Goal: Contribute content: Add original content to the website for others to see

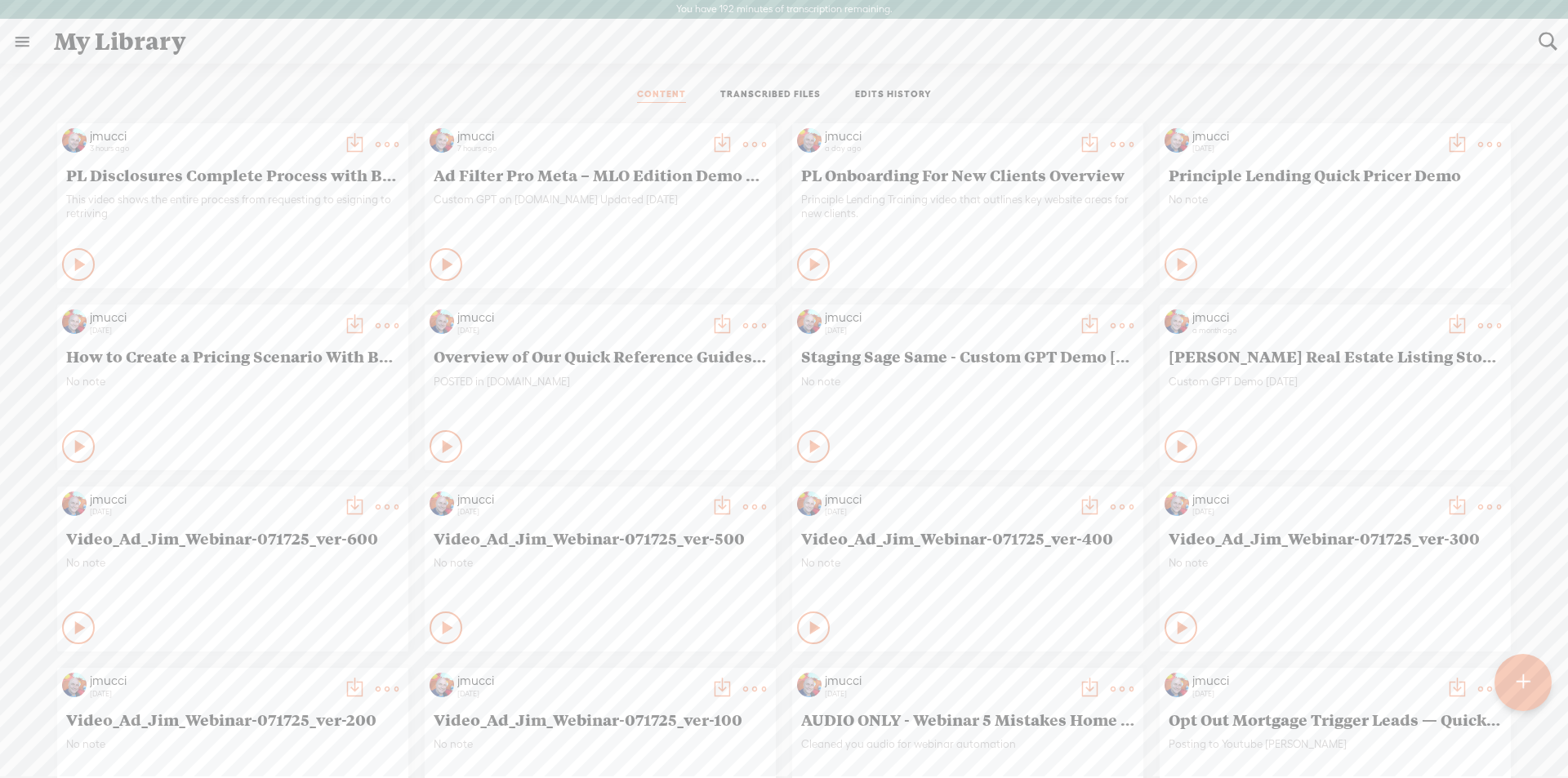
click at [376, 144] on t at bounding box center [387, 144] width 23 height 23
click at [174, 178] on span "PL Disclosures Complete Process with Borrower Facing Emails and e-Signing" at bounding box center [233, 175] width 333 height 20
click at [376, 140] on t at bounding box center [387, 144] width 23 height 23
click at [260, 199] on link "Edit" at bounding box center [298, 199] width 164 height 37
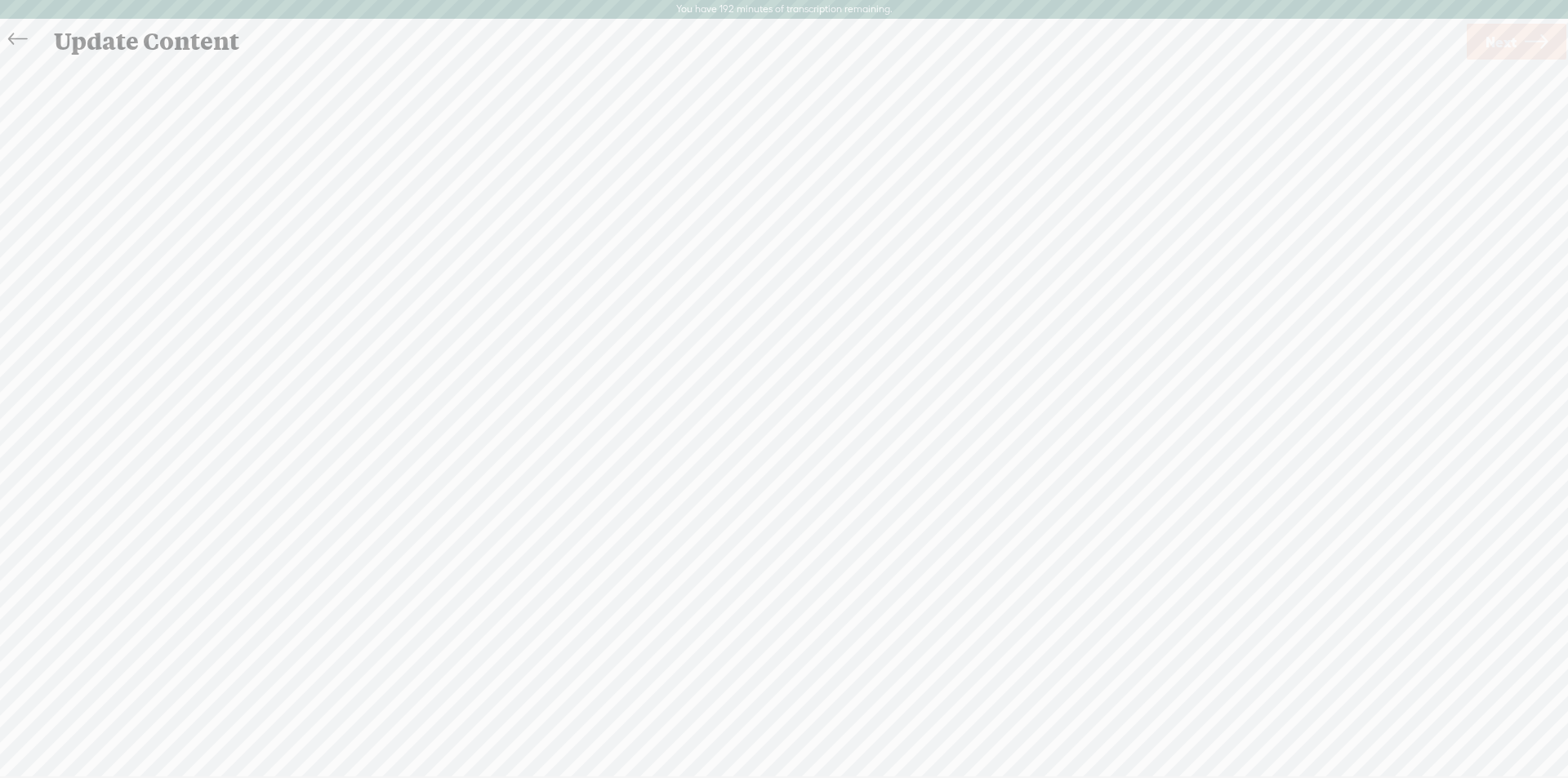
scroll to position [1, 0]
drag, startPoint x: 1278, startPoint y: 196, endPoint x: 1290, endPoint y: 280, distance: 84.9
click at [1290, 280] on div "Speaker 0 · · · · · [S] · · · · · · · · · · · · · · · · · · · · · · · · · · · ·…" at bounding box center [657, 410] width 1269 height 579
click at [14, 38] on icon at bounding box center [17, 38] width 19 height 36
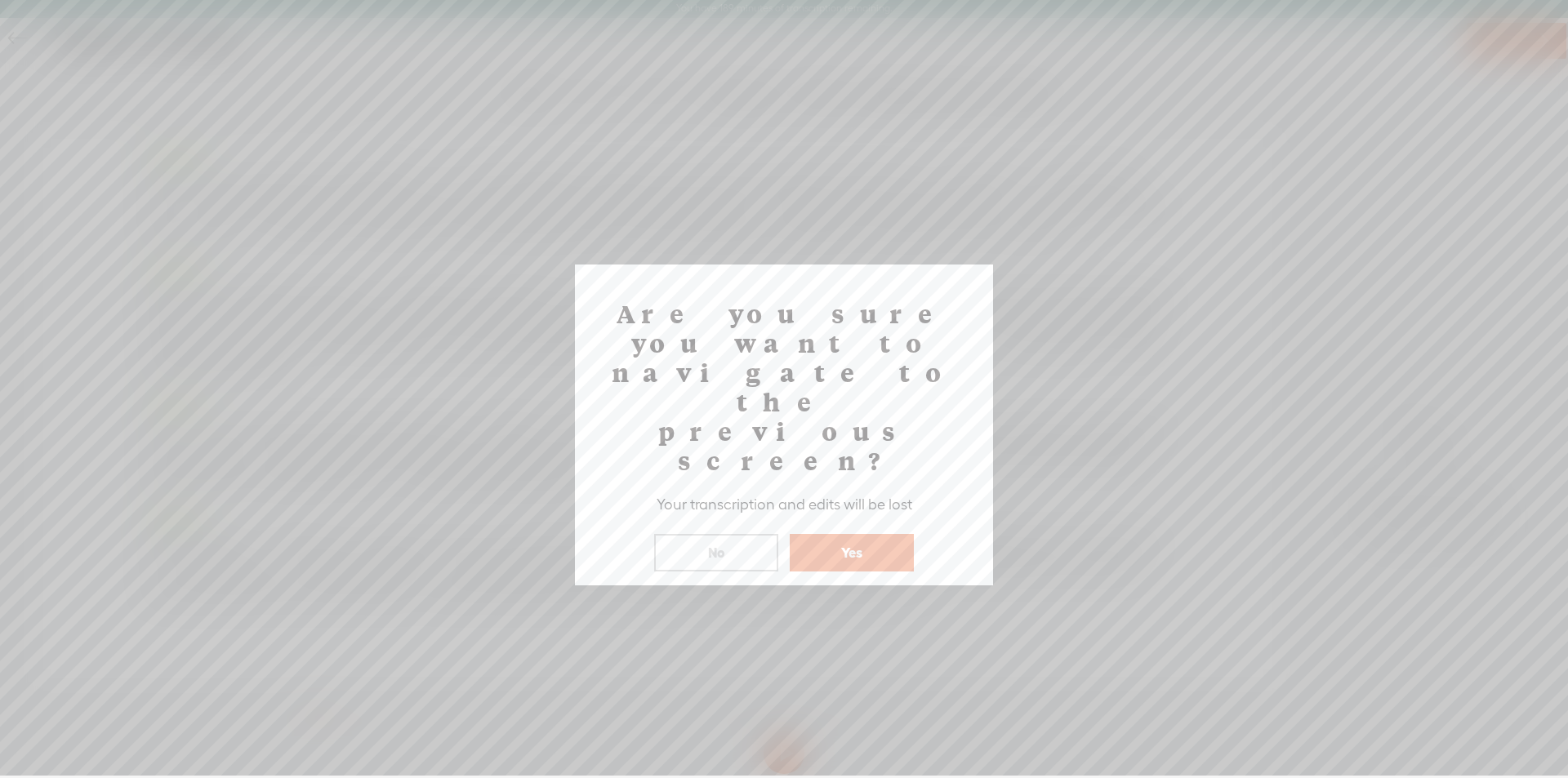
click at [844, 534] on button "Yes" at bounding box center [852, 553] width 124 height 37
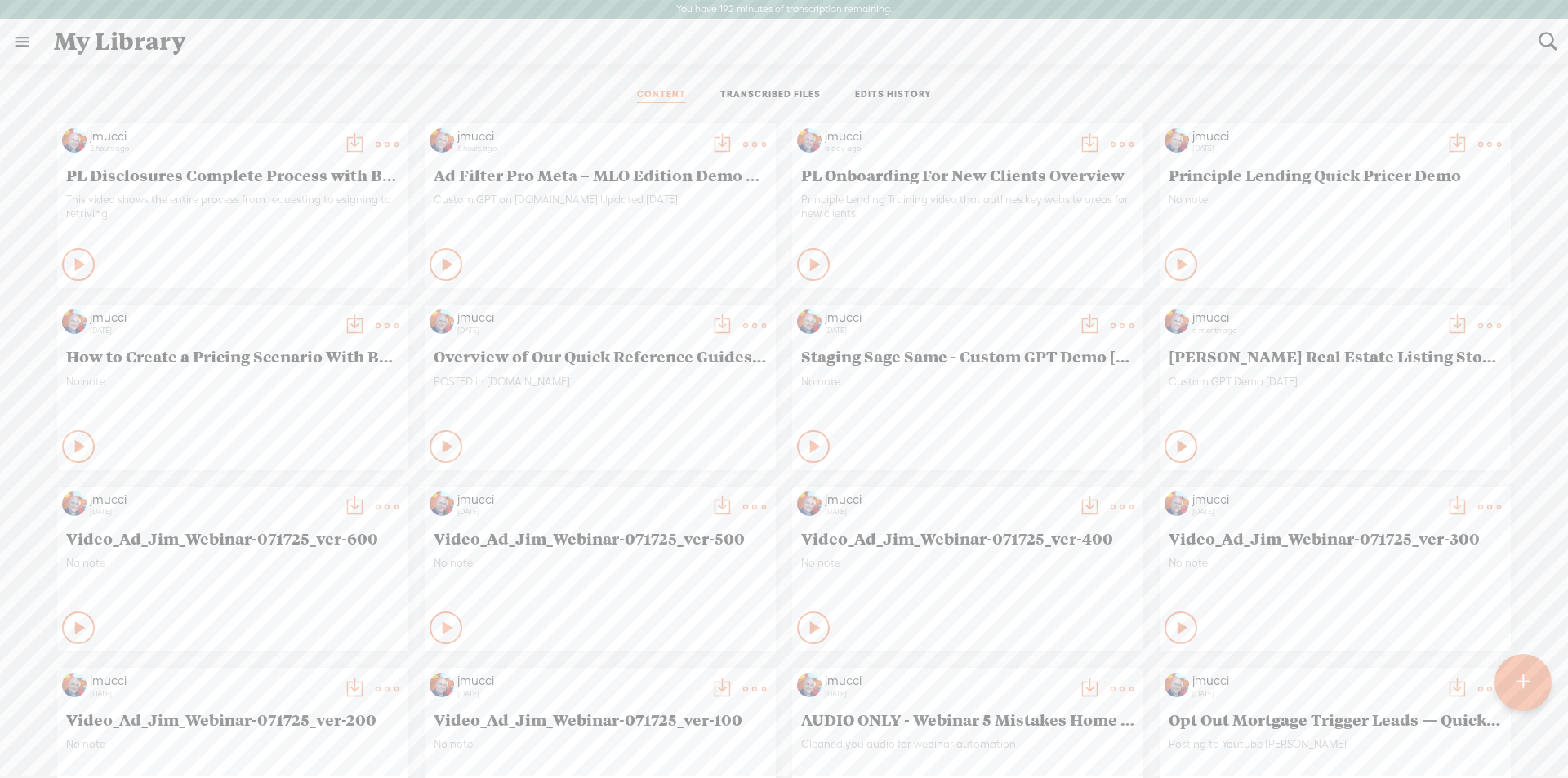
click at [1524, 683] on t at bounding box center [1524, 682] width 14 height 35
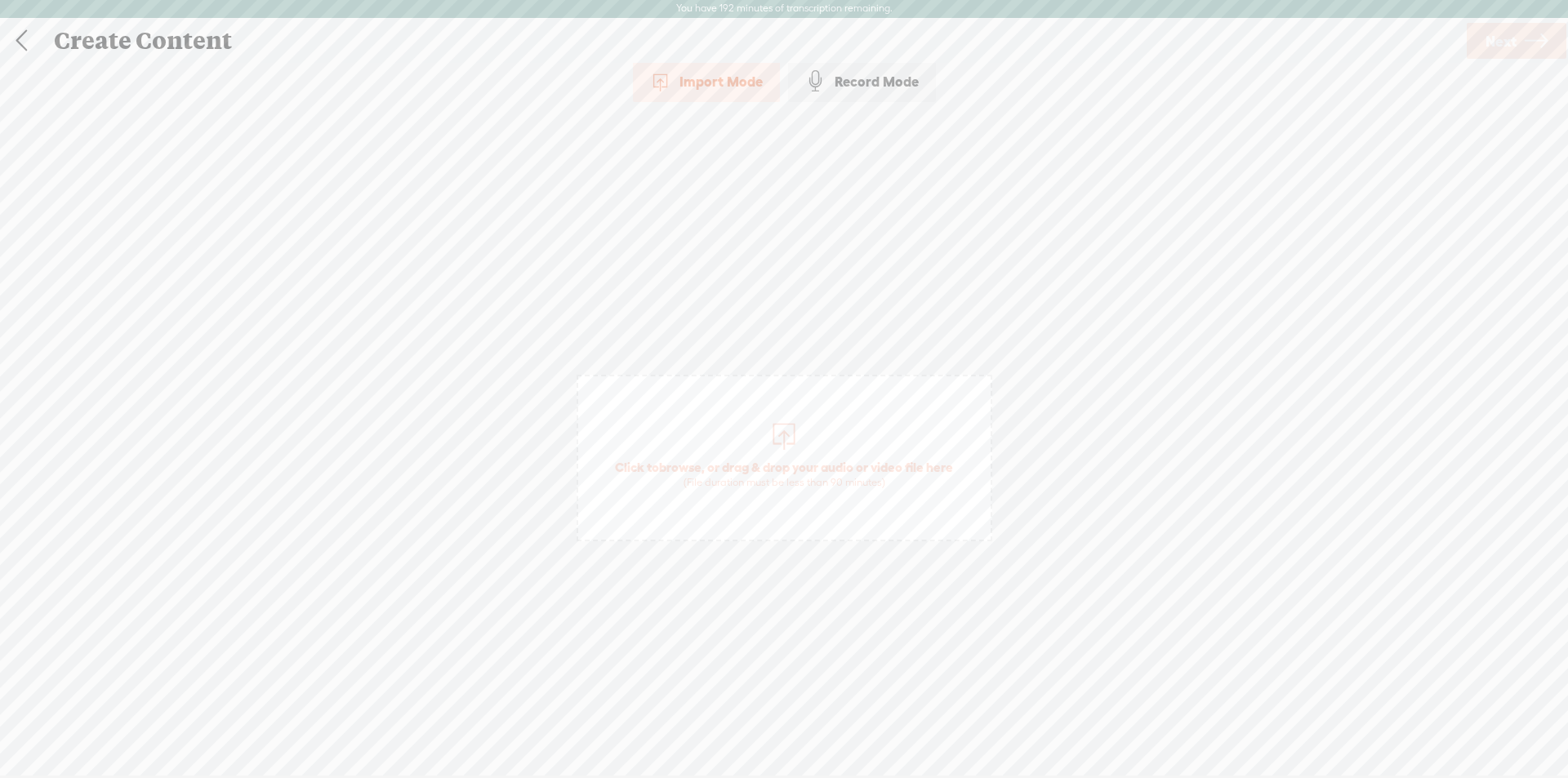
click at [736, 79] on div "Import Mode" at bounding box center [706, 81] width 147 height 40
click at [777, 440] on div at bounding box center [784, 434] width 33 height 33
click at [1497, 42] on span "Next" at bounding box center [1501, 41] width 31 height 41
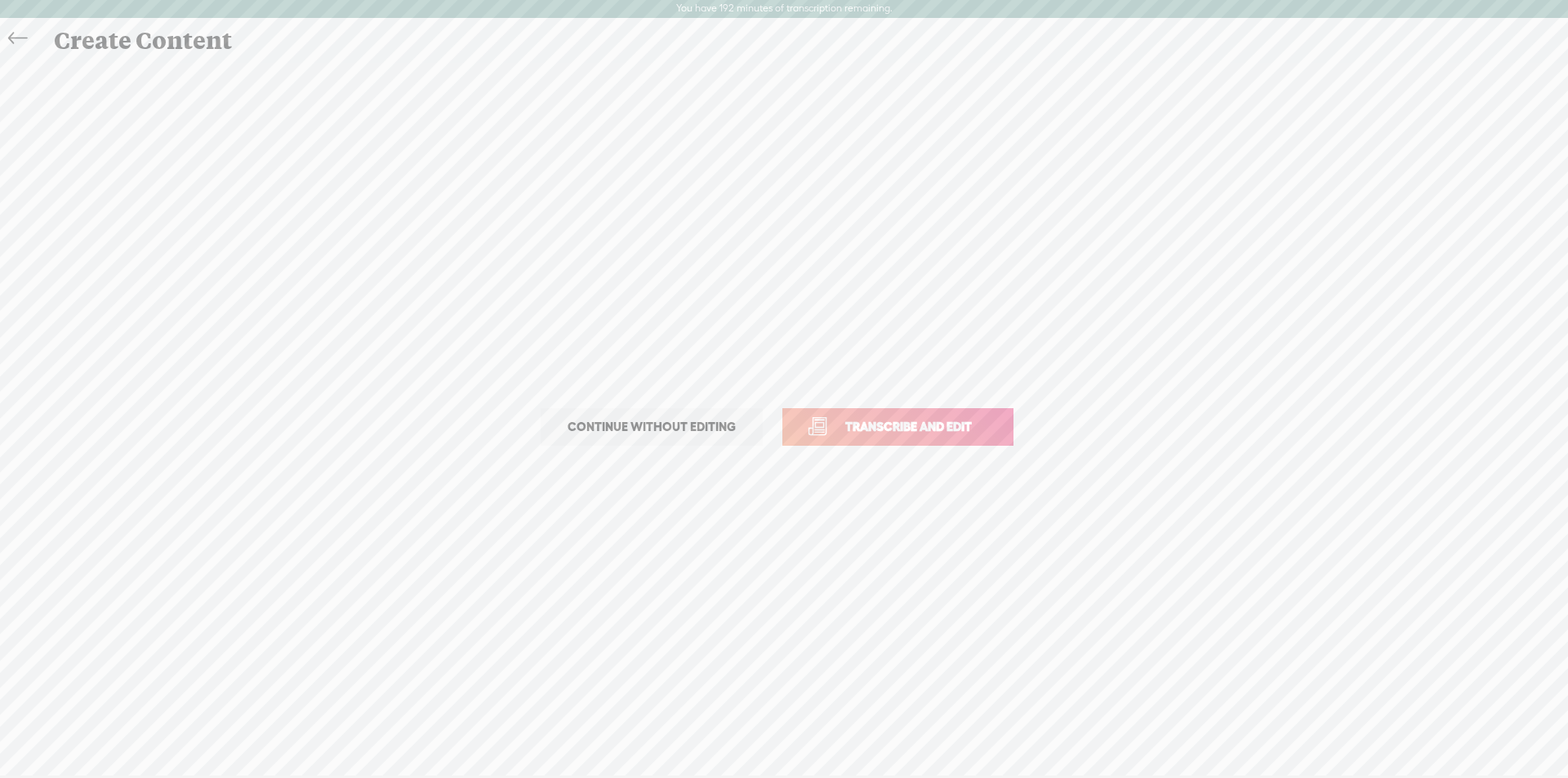
click at [970, 431] on span "Transcribe and edit" at bounding box center [908, 426] width 161 height 19
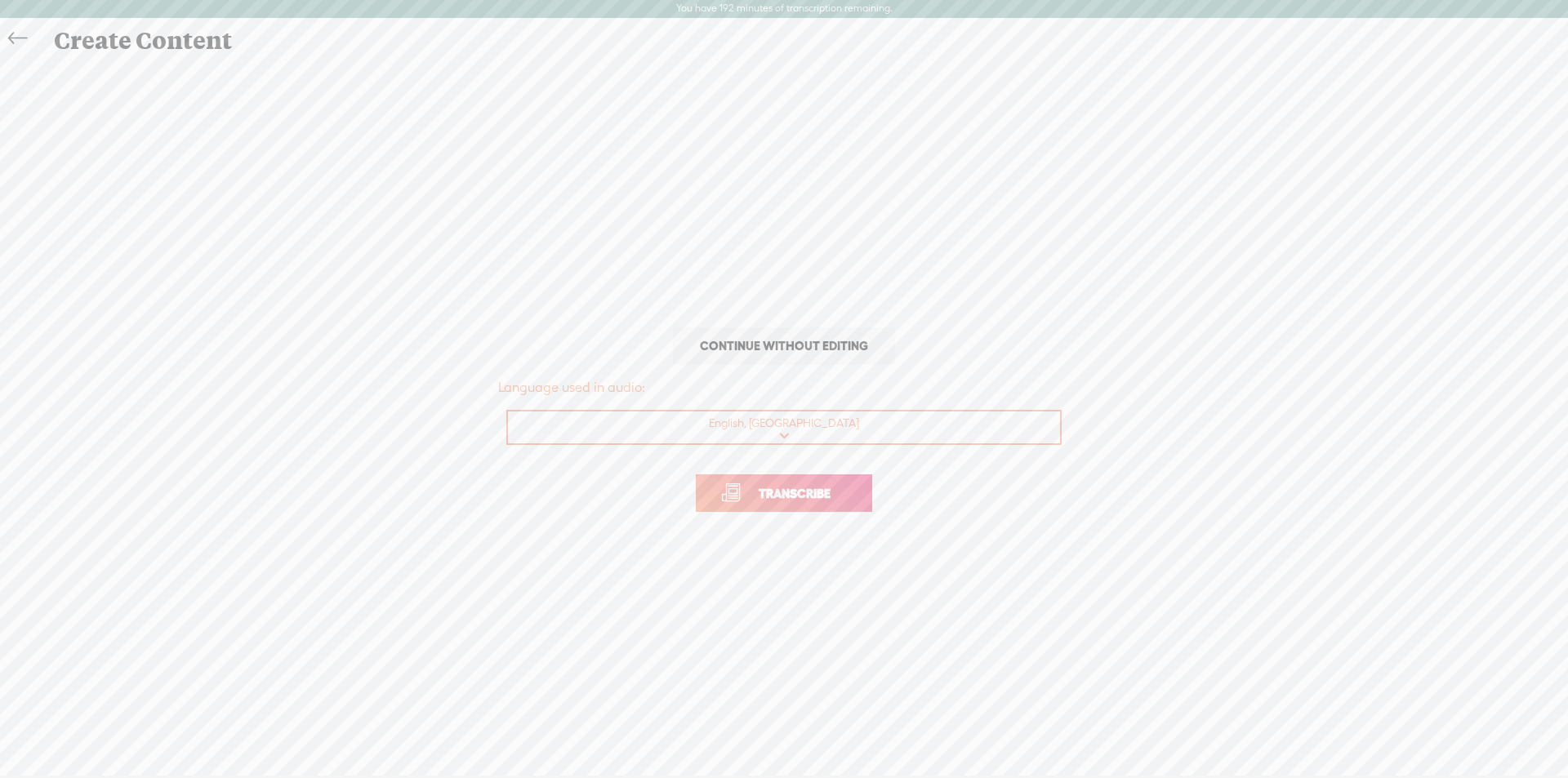
click at [812, 498] on span "Transcribe" at bounding box center [795, 493] width 107 height 19
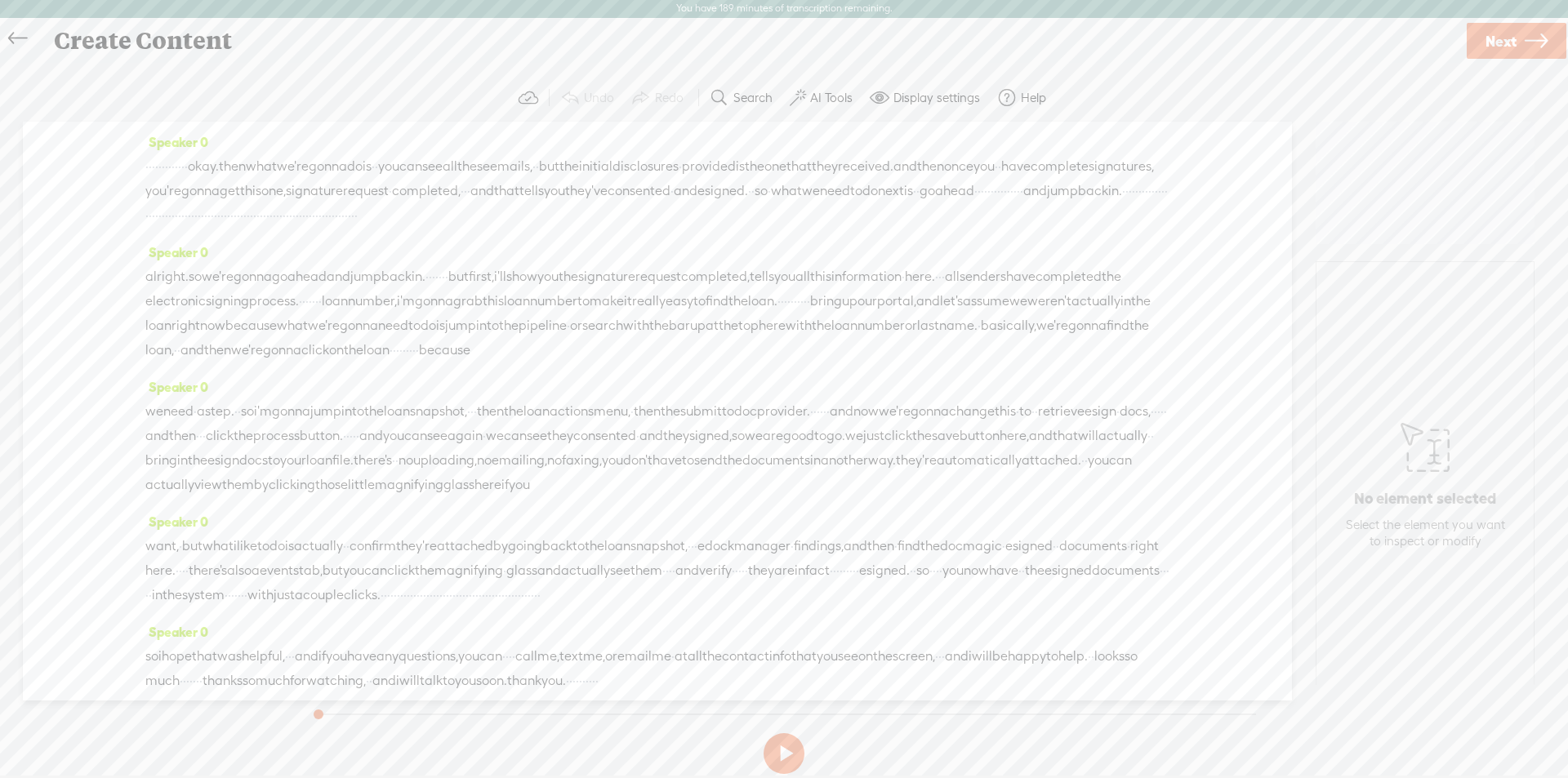
click at [834, 95] on label "AI Tools" at bounding box center [831, 98] width 42 height 17
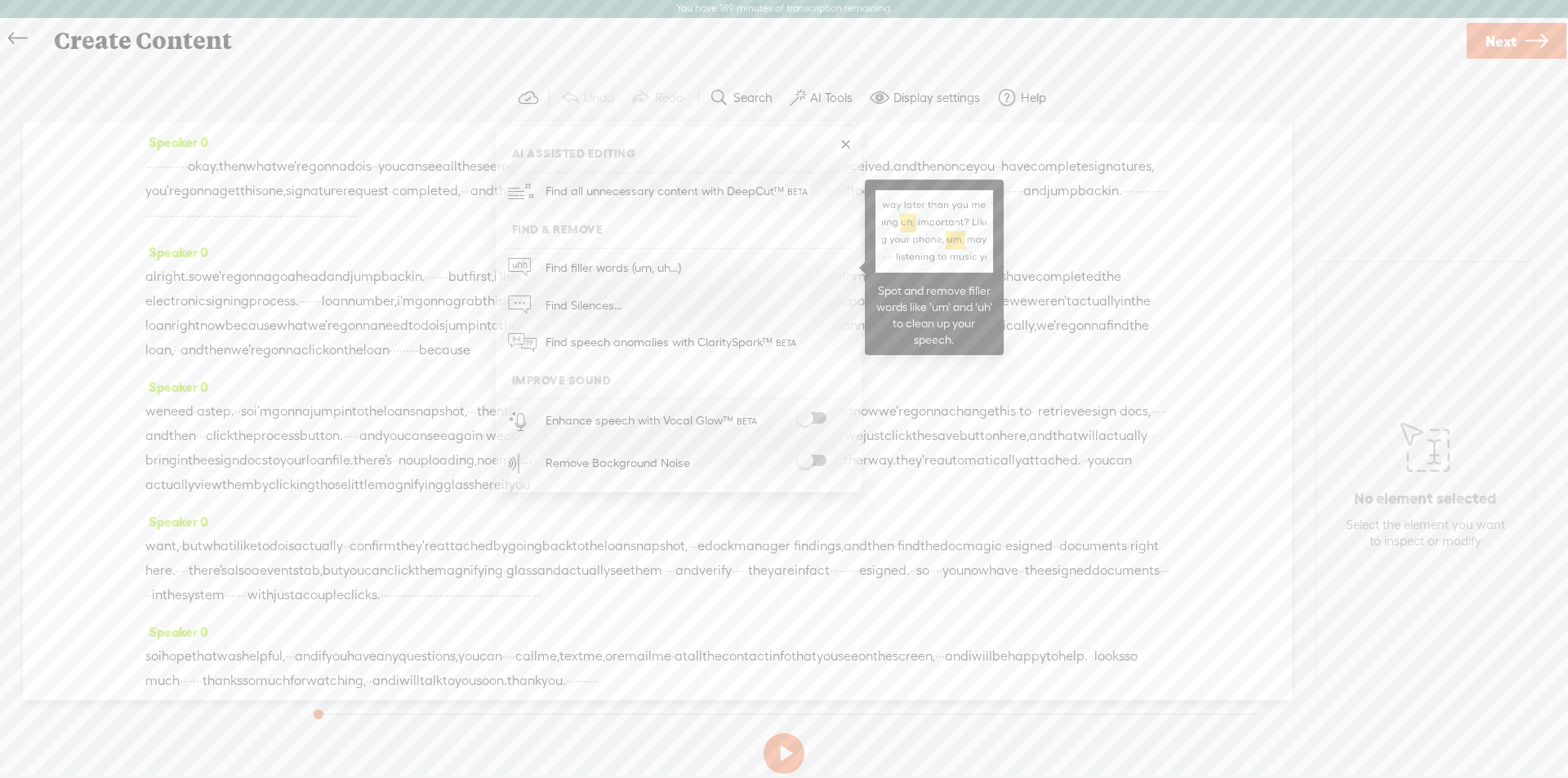
click at [584, 264] on span "Find filler words (um, uh...)" at bounding box center [613, 267] width 147 height 36
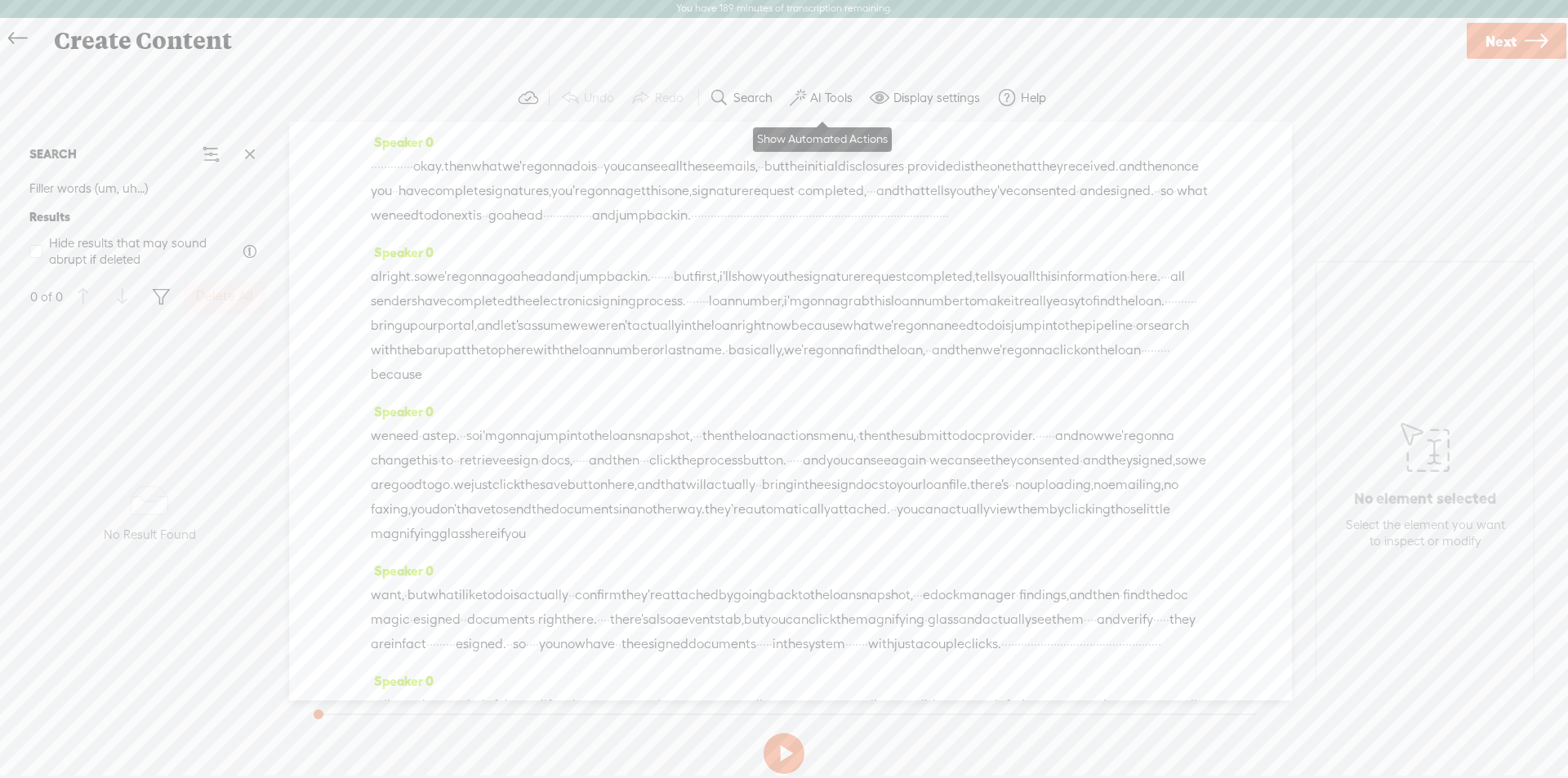
click at [839, 98] on label "AI Tools" at bounding box center [831, 98] width 42 height 17
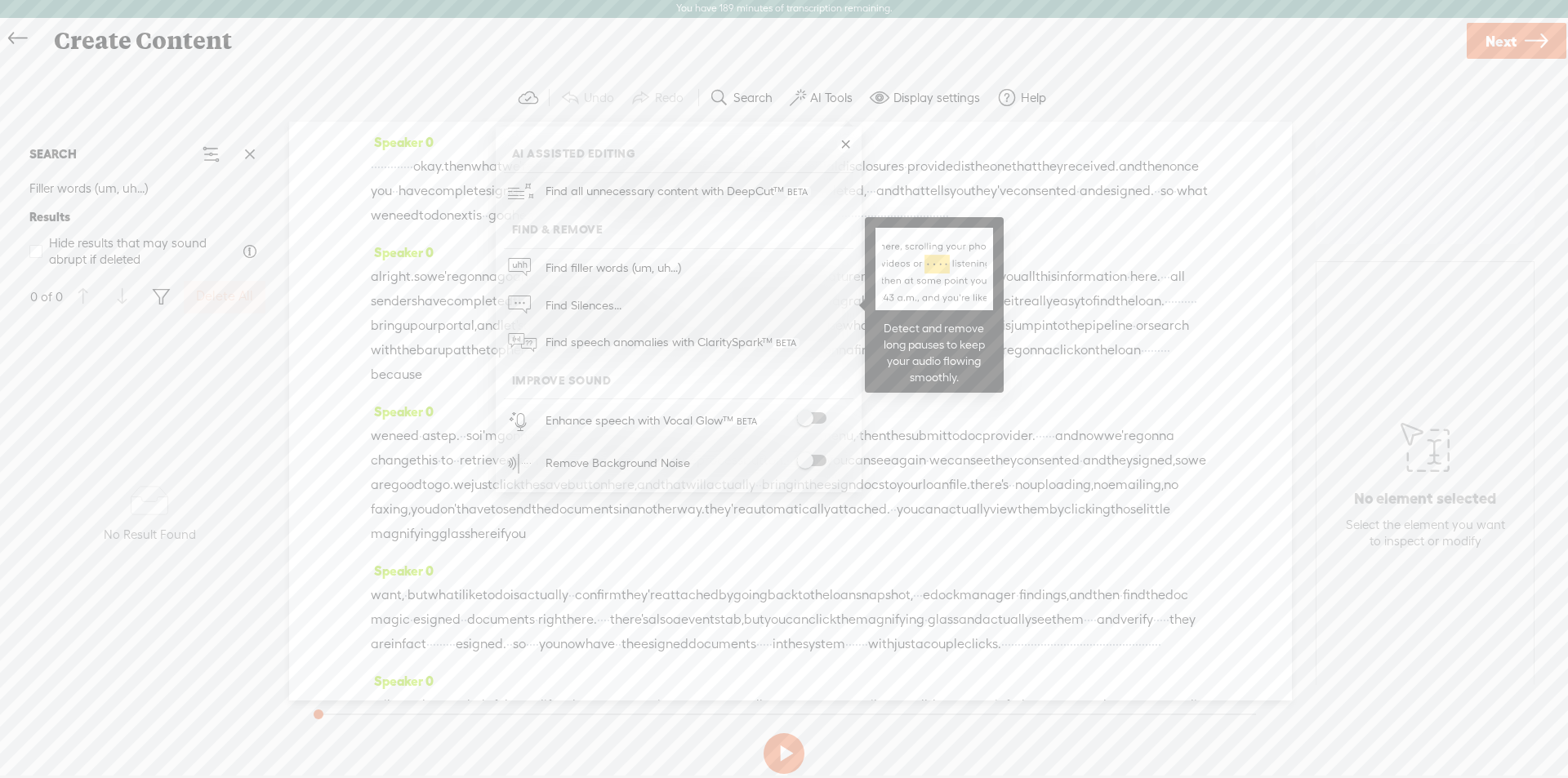
click at [571, 306] on span "Find Silences..." at bounding box center [584, 305] width 88 height 36
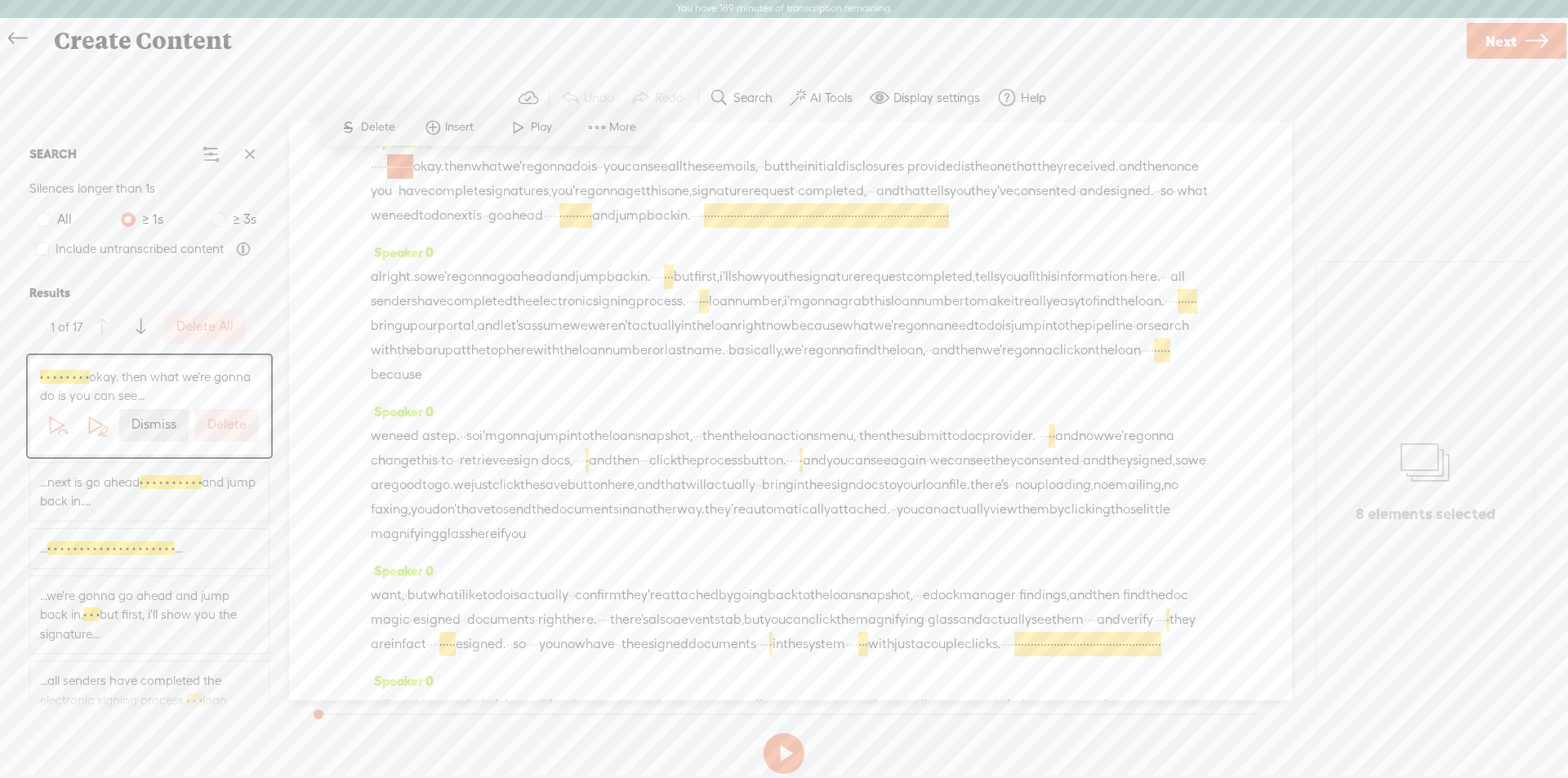
click at [199, 327] on label "Delete All" at bounding box center [205, 326] width 57 height 17
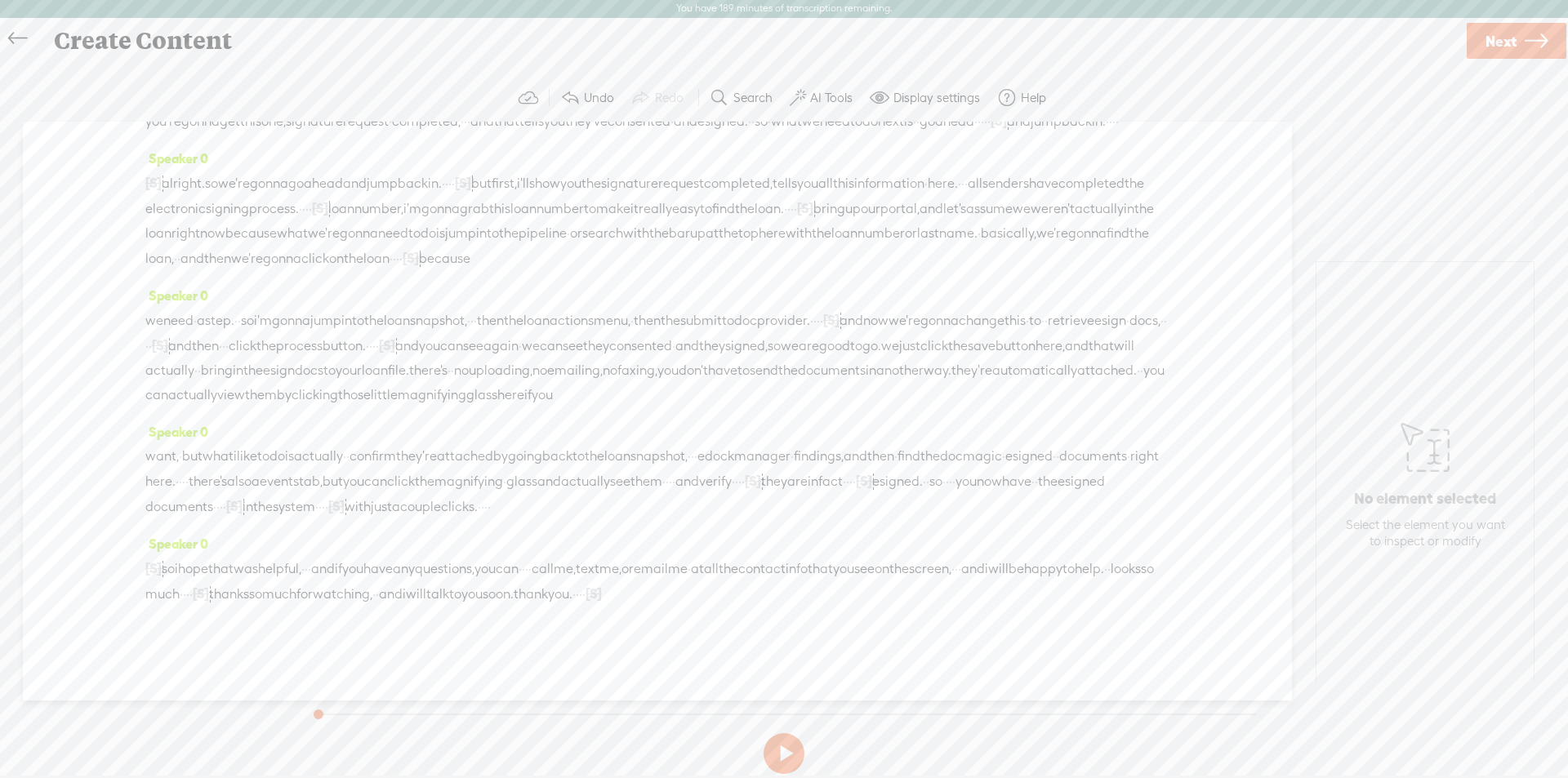
scroll to position [169, 0]
drag, startPoint x: 423, startPoint y: 598, endPoint x: 543, endPoint y: 593, distance: 120.1
click at [543, 593] on div "[S] · · · · · · · · · · · · · · · · · · · · · · · · · · · · · · · · · · · · · ·…" at bounding box center [657, 581] width 1025 height 50
click at [437, 559] on span "Delete" at bounding box center [435, 555] width 38 height 17
click at [504, 545] on div "Speaker 0 [S] · · · · · · · · · · · · · · · · · · · · · · · · · · · · · · · · ·…" at bounding box center [657, 575] width 1025 height 88
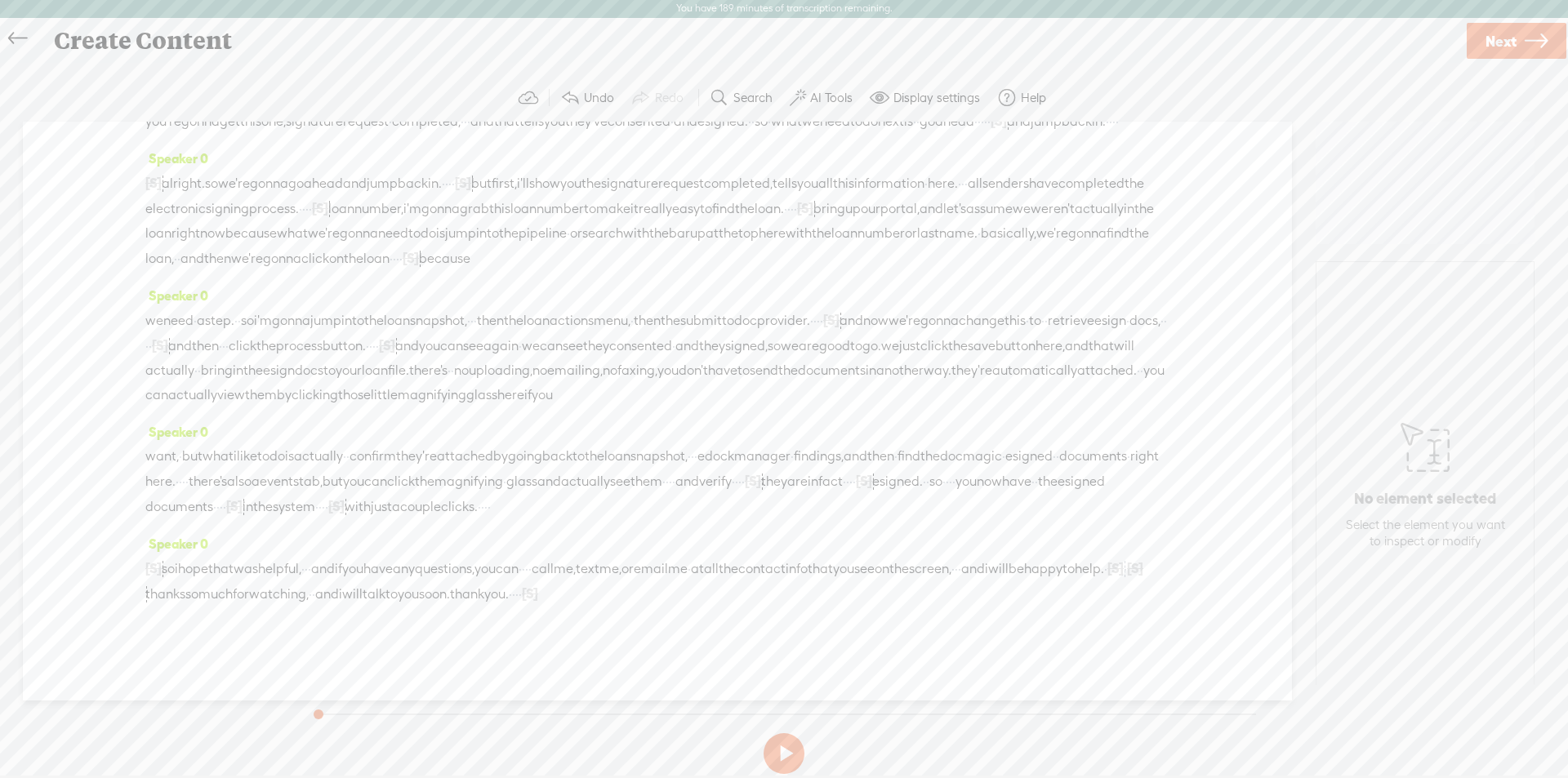
click at [831, 96] on label "AI Tools" at bounding box center [831, 98] width 42 height 17
click at [808, 414] on span at bounding box center [812, 418] width 30 height 12
click at [818, 463] on span at bounding box center [812, 462] width 30 height 12
click at [1507, 33] on span "Next" at bounding box center [1501, 42] width 31 height 41
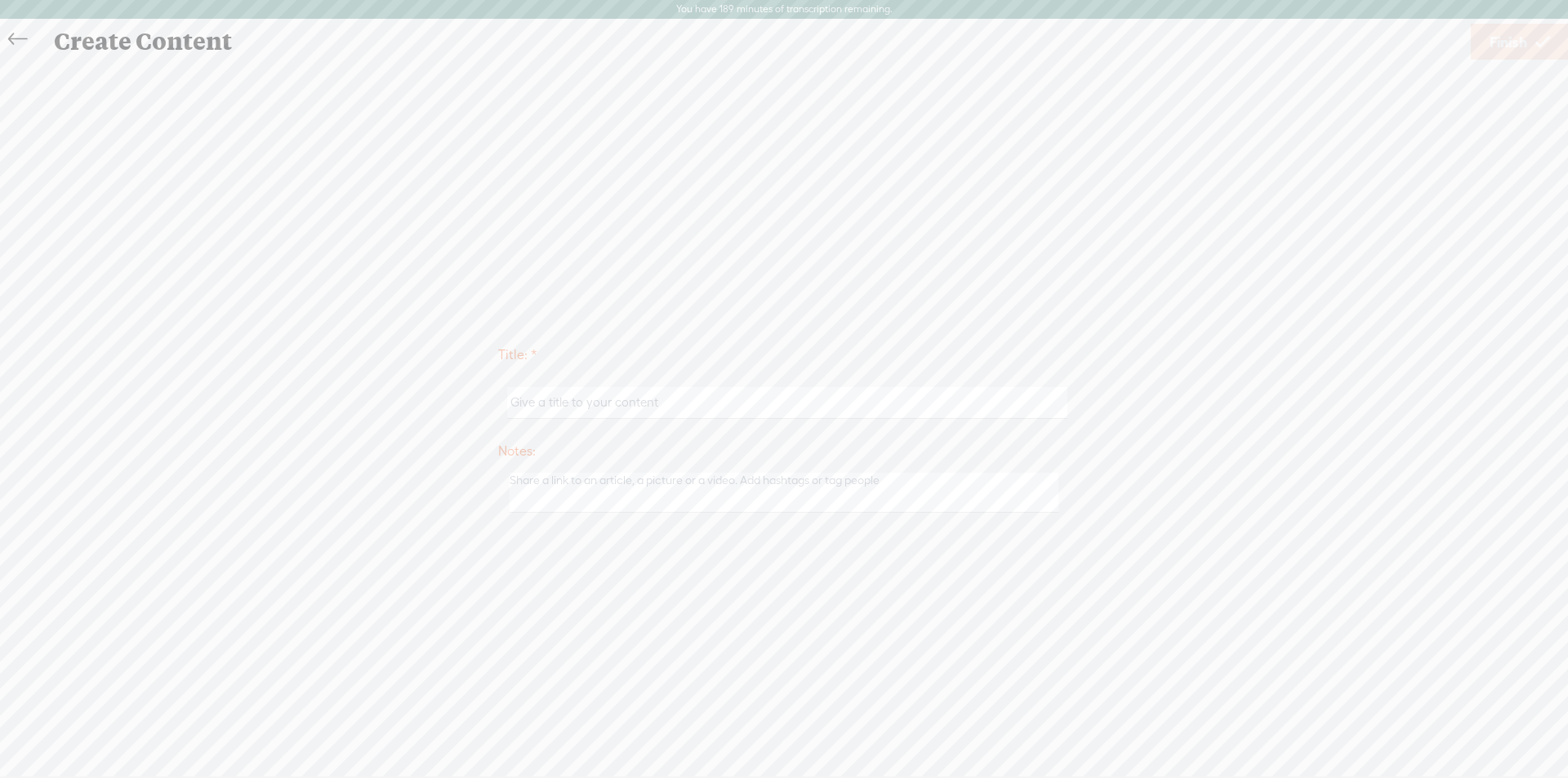
click at [574, 400] on input "text" at bounding box center [786, 403] width 559 height 32
click at [559, 407] on input "text" at bounding box center [786, 403] width 559 height 32
paste input "How to Send eDisclosures Fast at Principle Lending"
click at [512, 408] on input "How to Send eDisclosures Fast at Principle Lending" at bounding box center [786, 403] width 559 height 32
click at [537, 404] on input "PL How to Send eDisclosures Fast at Principle Lending" at bounding box center [786, 403] width 559 height 32
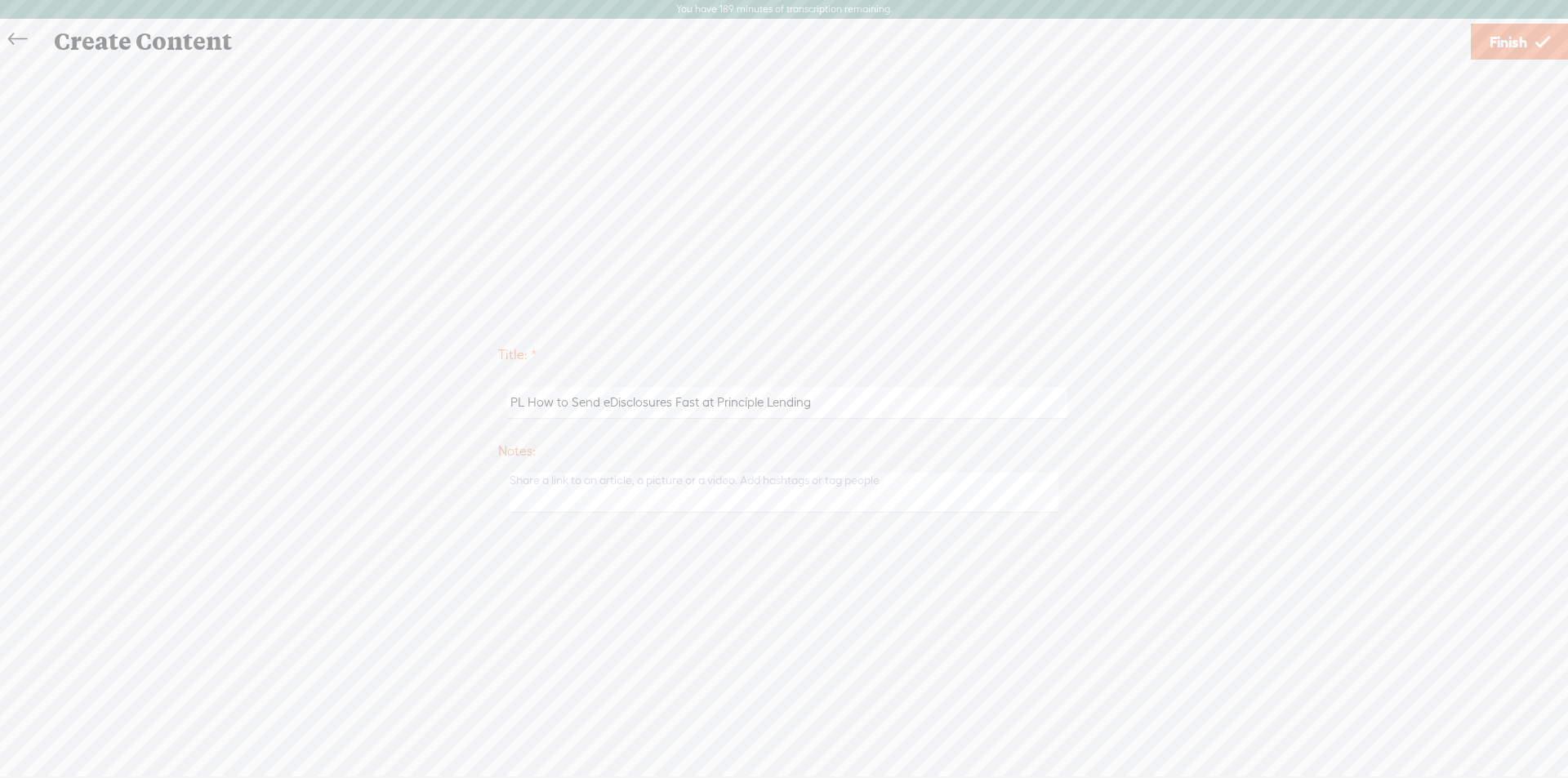
click at [536, 403] on input "PL How to Send eDisclosures Fast at Principle Lending" at bounding box center [786, 403] width 559 height 32
type input "PL Disclosures Complete Process FINAL v2 Part 2"
click at [553, 485] on textarea at bounding box center [784, 493] width 549 height 40
type textarea "Part 2 - lost sounds last recording session"
click at [1500, 49] on span "Finish" at bounding box center [1509, 42] width 37 height 41
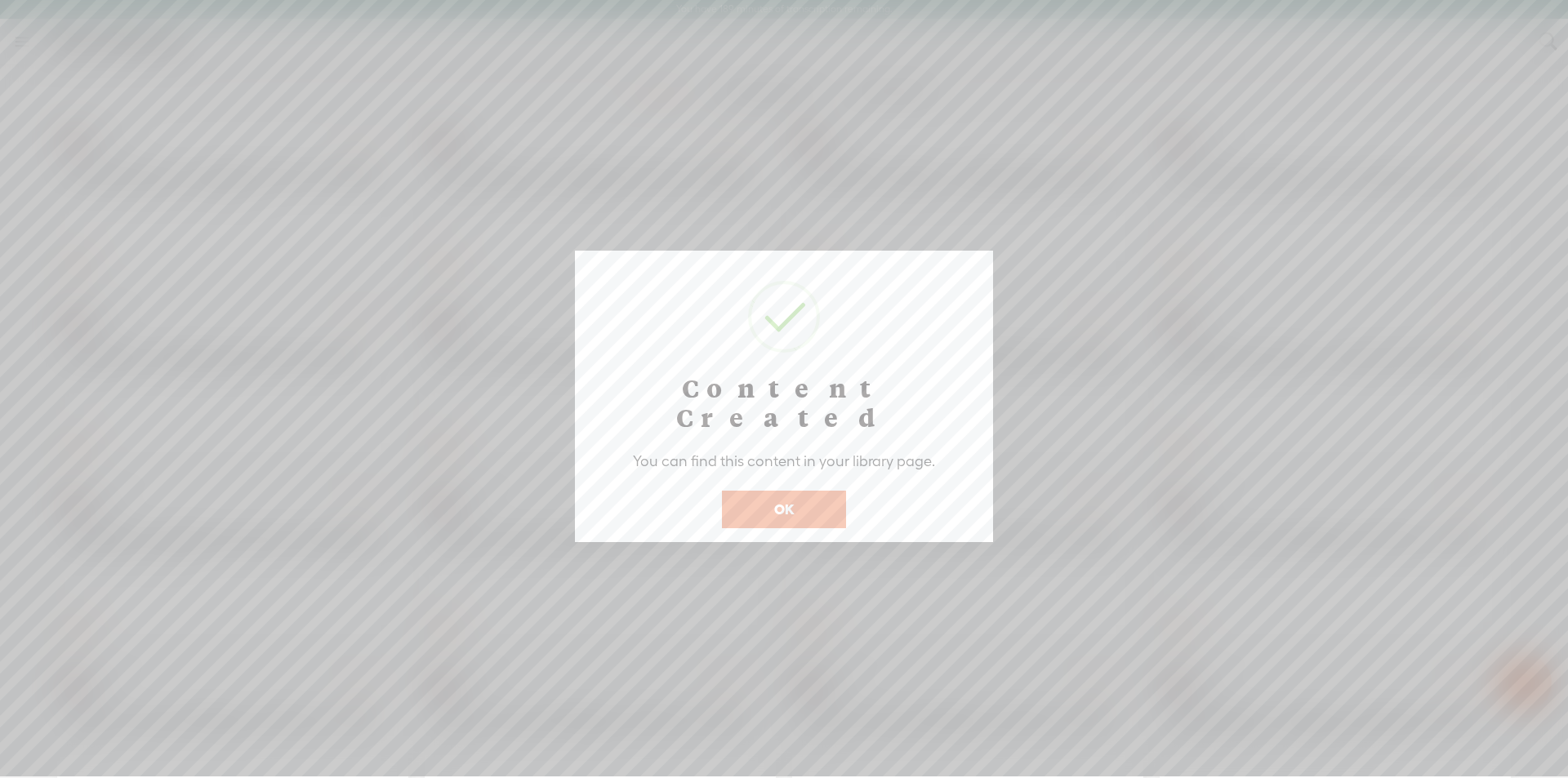
click at [793, 491] on button "OK" at bounding box center [784, 510] width 124 height 37
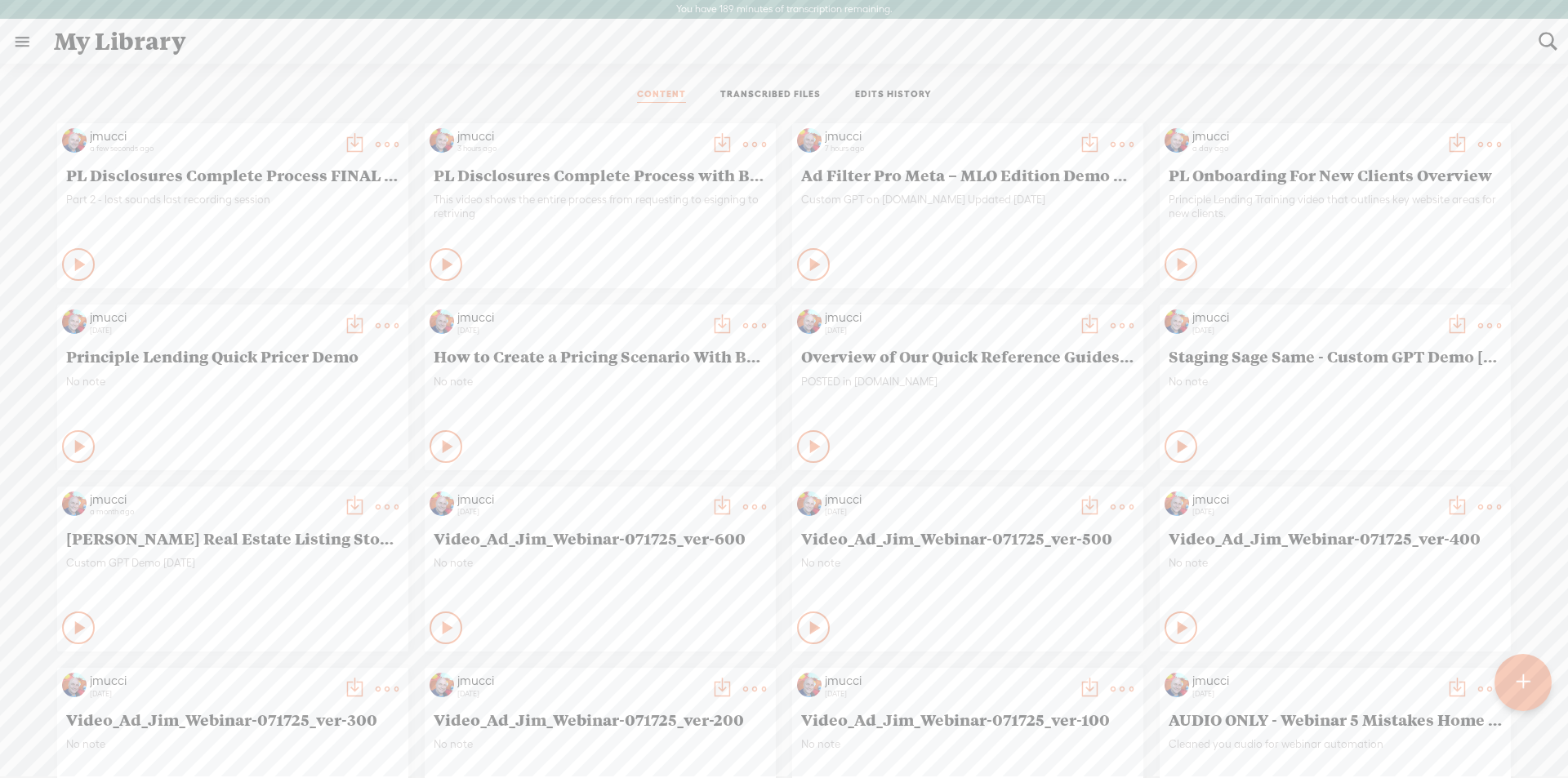
click at [378, 146] on t at bounding box center [387, 144] width 23 height 23
click at [269, 344] on link "Download as..." at bounding box center [298, 349] width 164 height 37
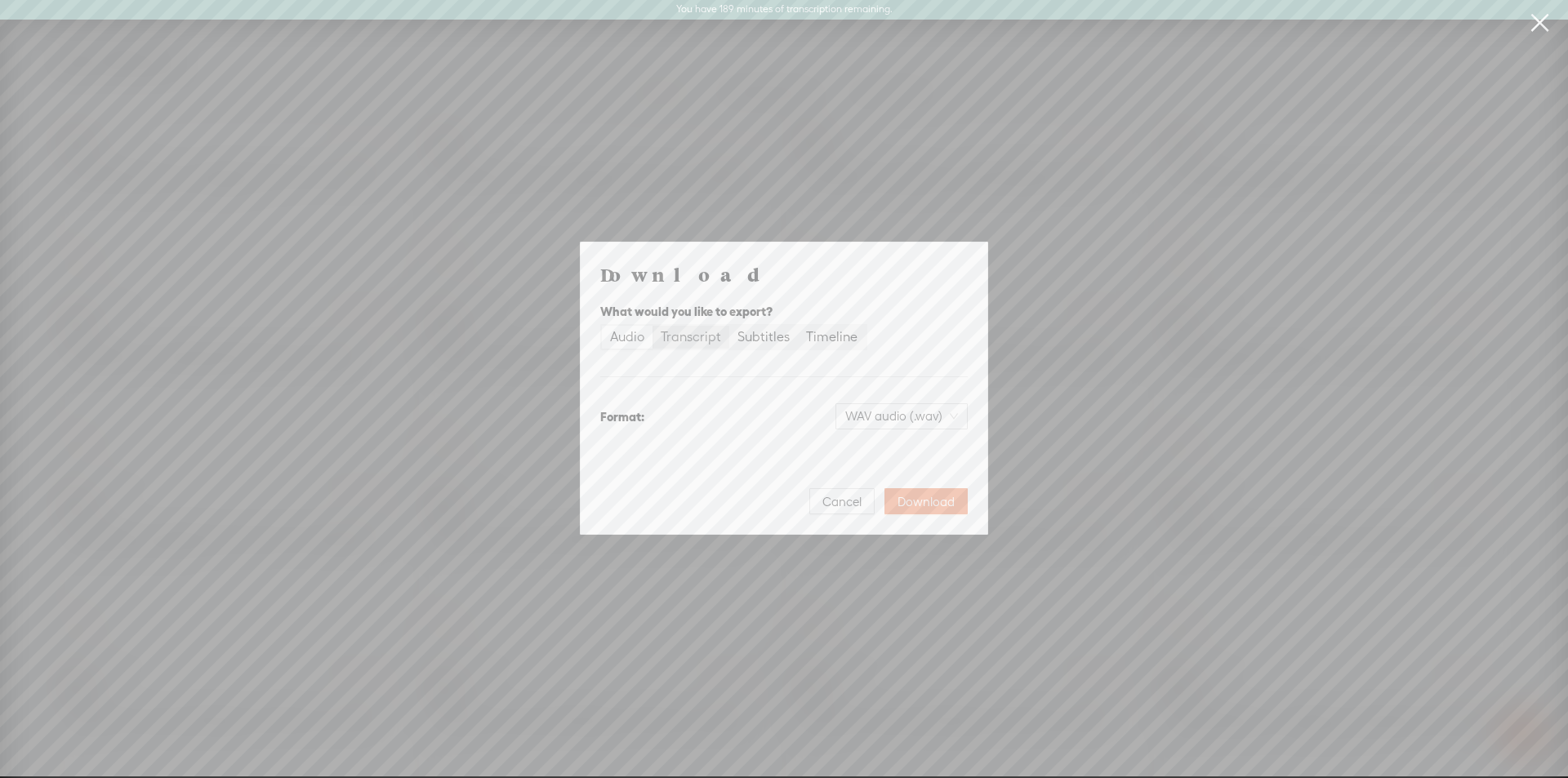
click at [684, 335] on div "Transcript" at bounding box center [690, 337] width 60 height 23
click at [653, 326] on input "Transcript" at bounding box center [653, 326] width 0 height 0
click at [759, 336] on div "Subtitles" at bounding box center [763, 337] width 52 height 23
click at [730, 326] on input "Subtitles" at bounding box center [730, 326] width 0 height 0
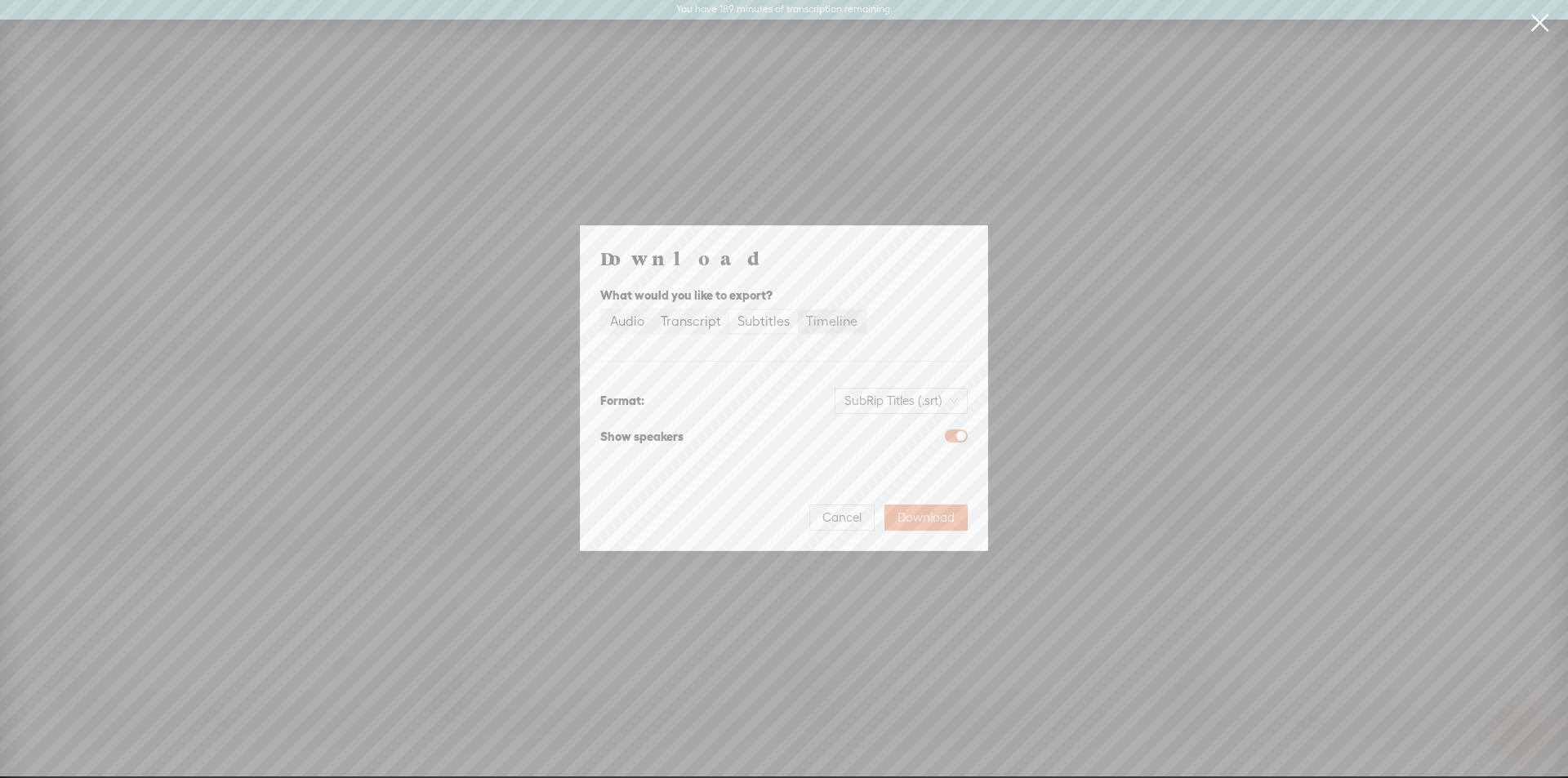
click at [830, 326] on div "Timeline" at bounding box center [832, 321] width 51 height 23
click at [798, 311] on input "Timeline" at bounding box center [798, 311] width 0 height 0
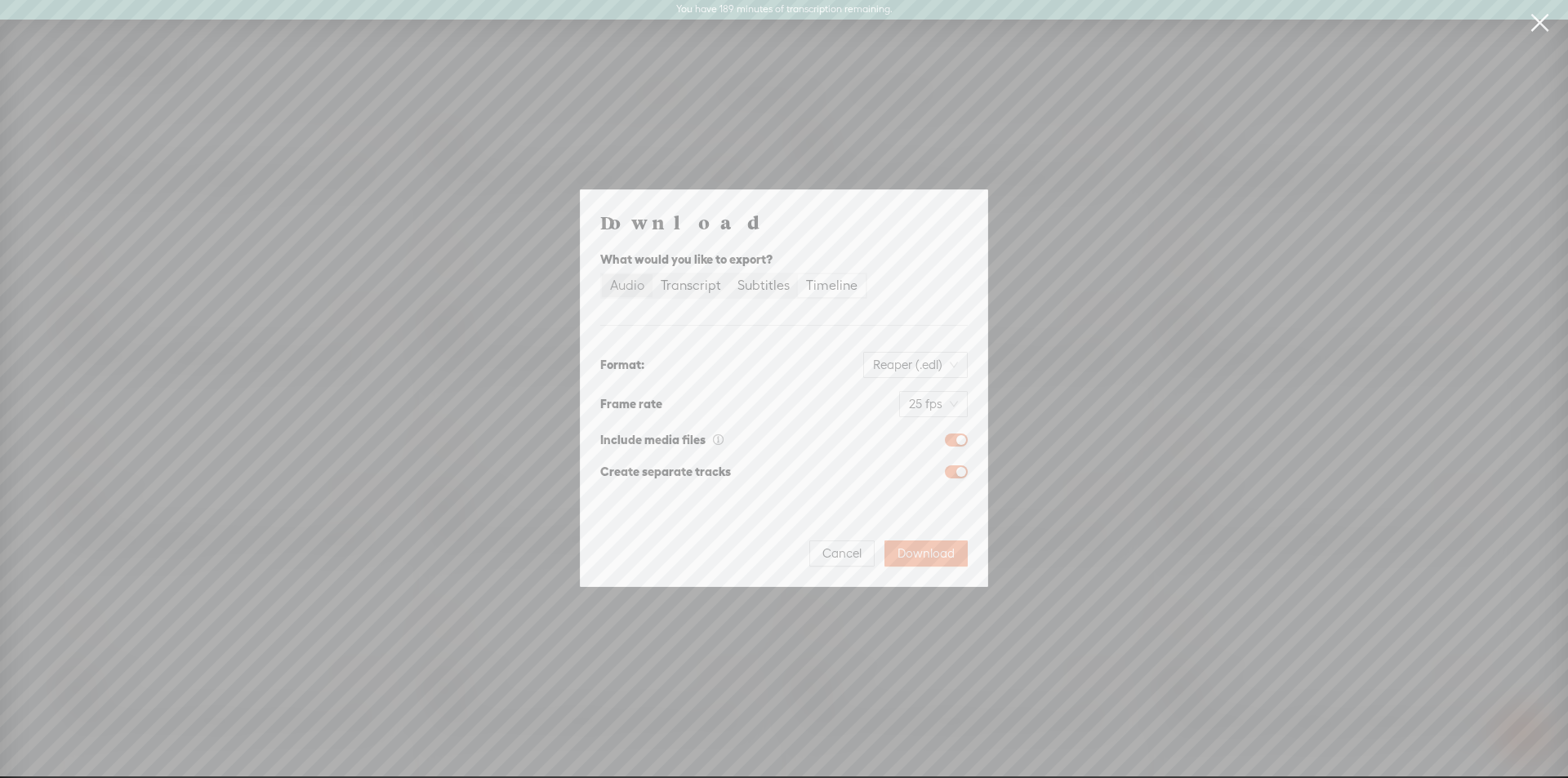
click at [634, 288] on div "Audio" at bounding box center [627, 285] width 35 height 23
click at [602, 274] on input "Audio" at bounding box center [602, 274] width 0 height 0
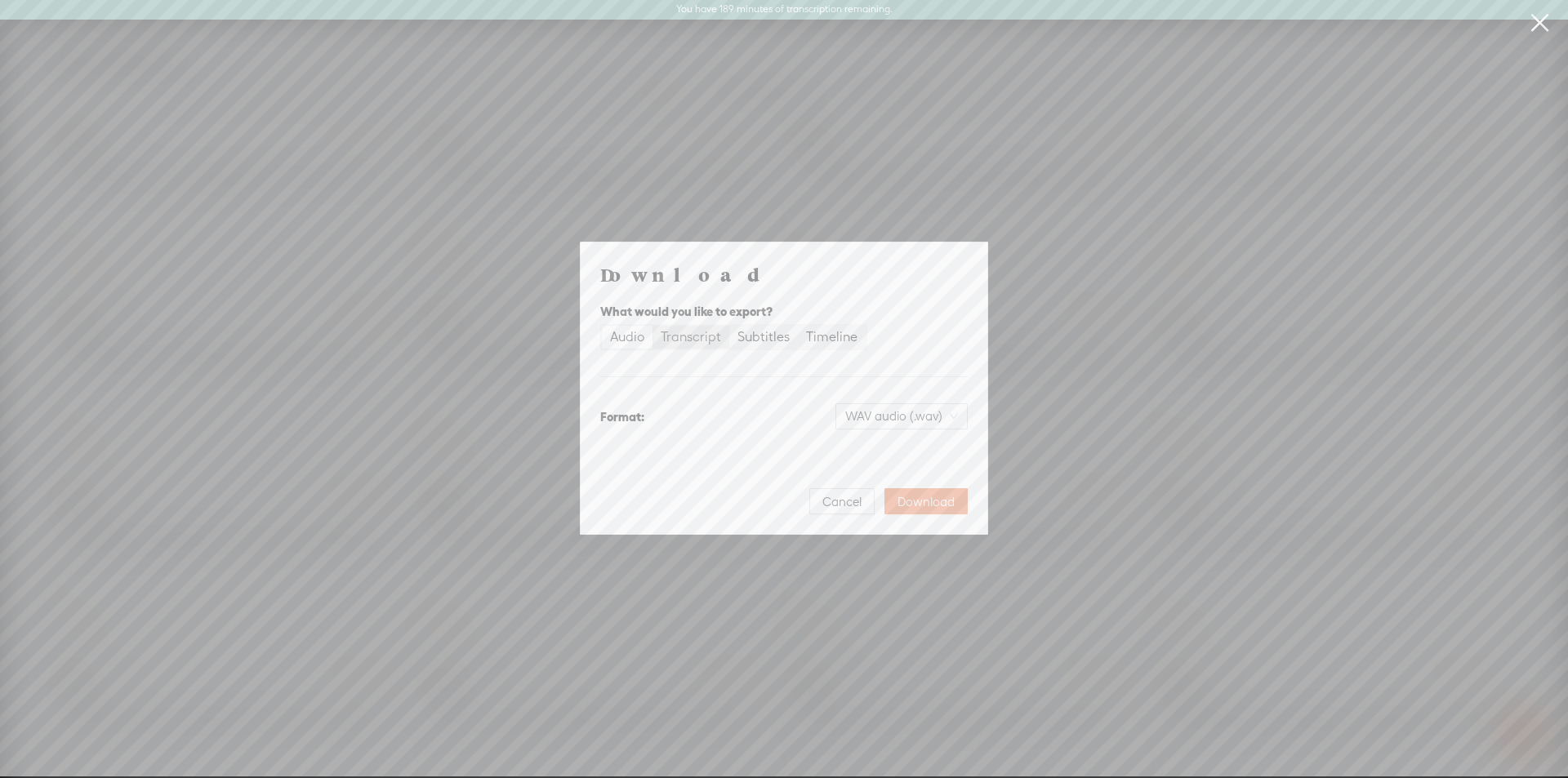
click at [689, 335] on div "Transcript" at bounding box center [690, 337] width 60 height 23
click at [653, 326] on input "Transcript" at bounding box center [653, 326] width 0 height 0
click at [940, 496] on span "Download" at bounding box center [926, 502] width 57 height 17
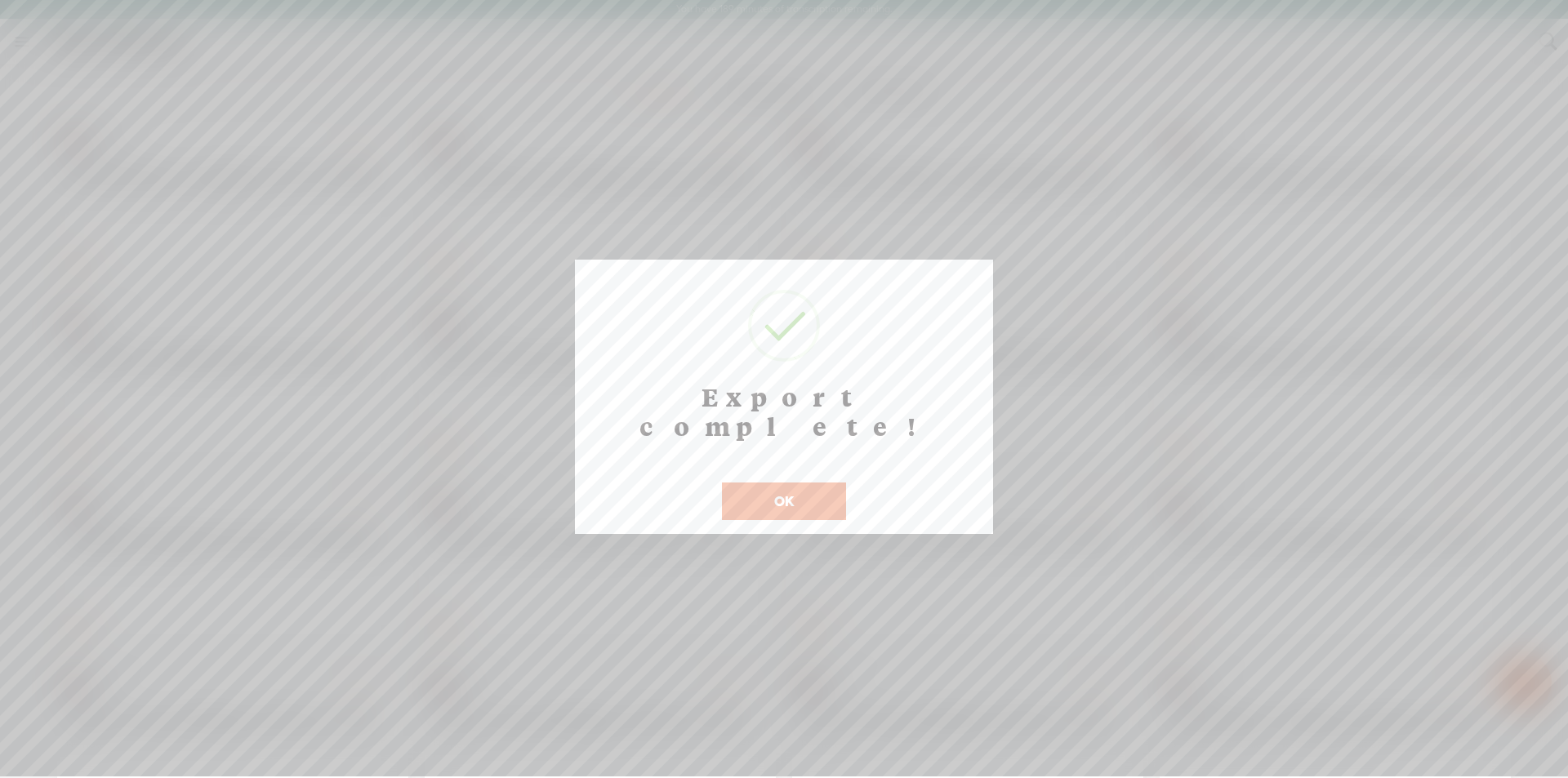
click at [792, 483] on button "OK" at bounding box center [784, 502] width 124 height 37
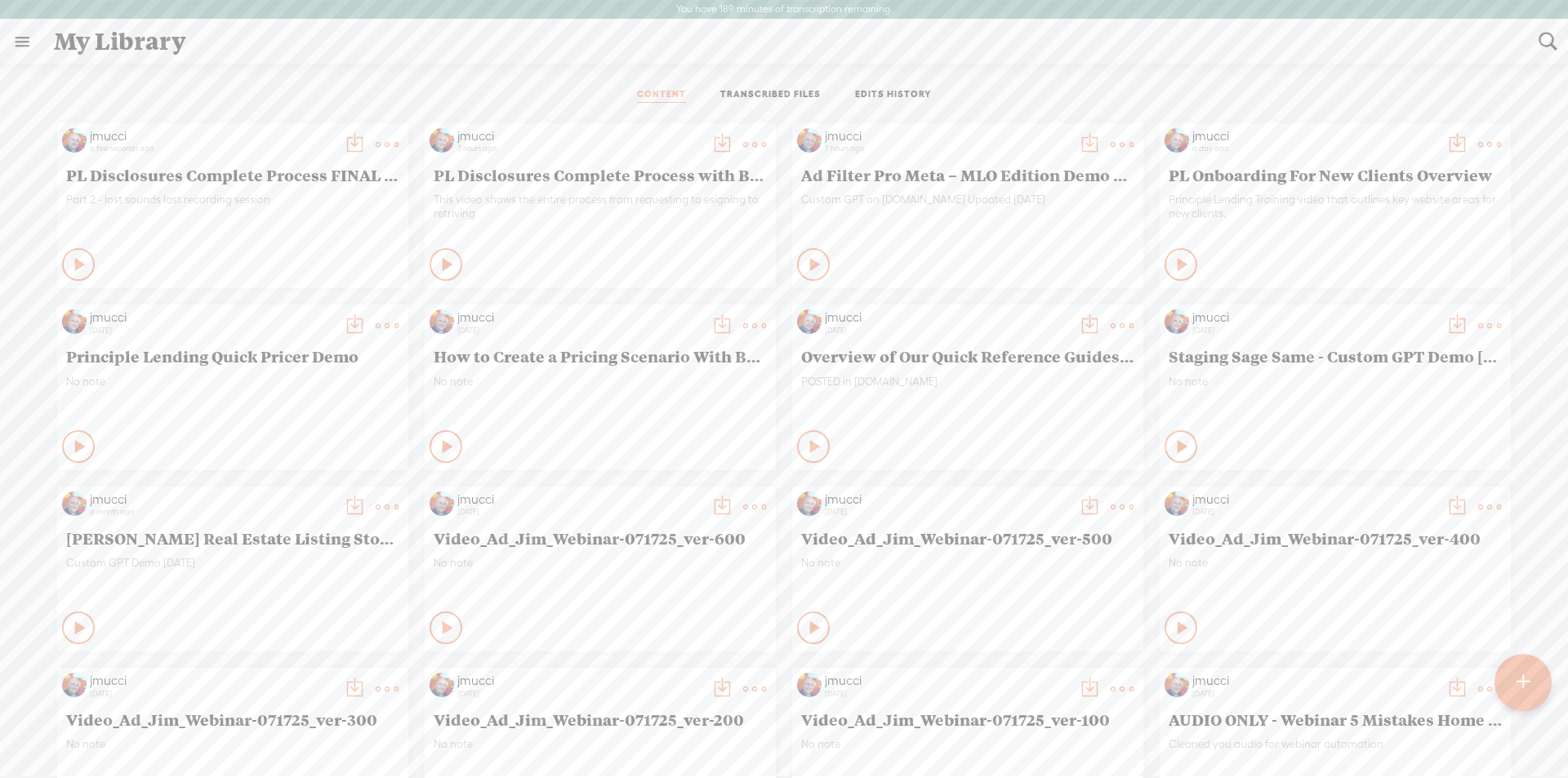
click at [343, 139] on t at bounding box center [354, 144] width 23 height 23
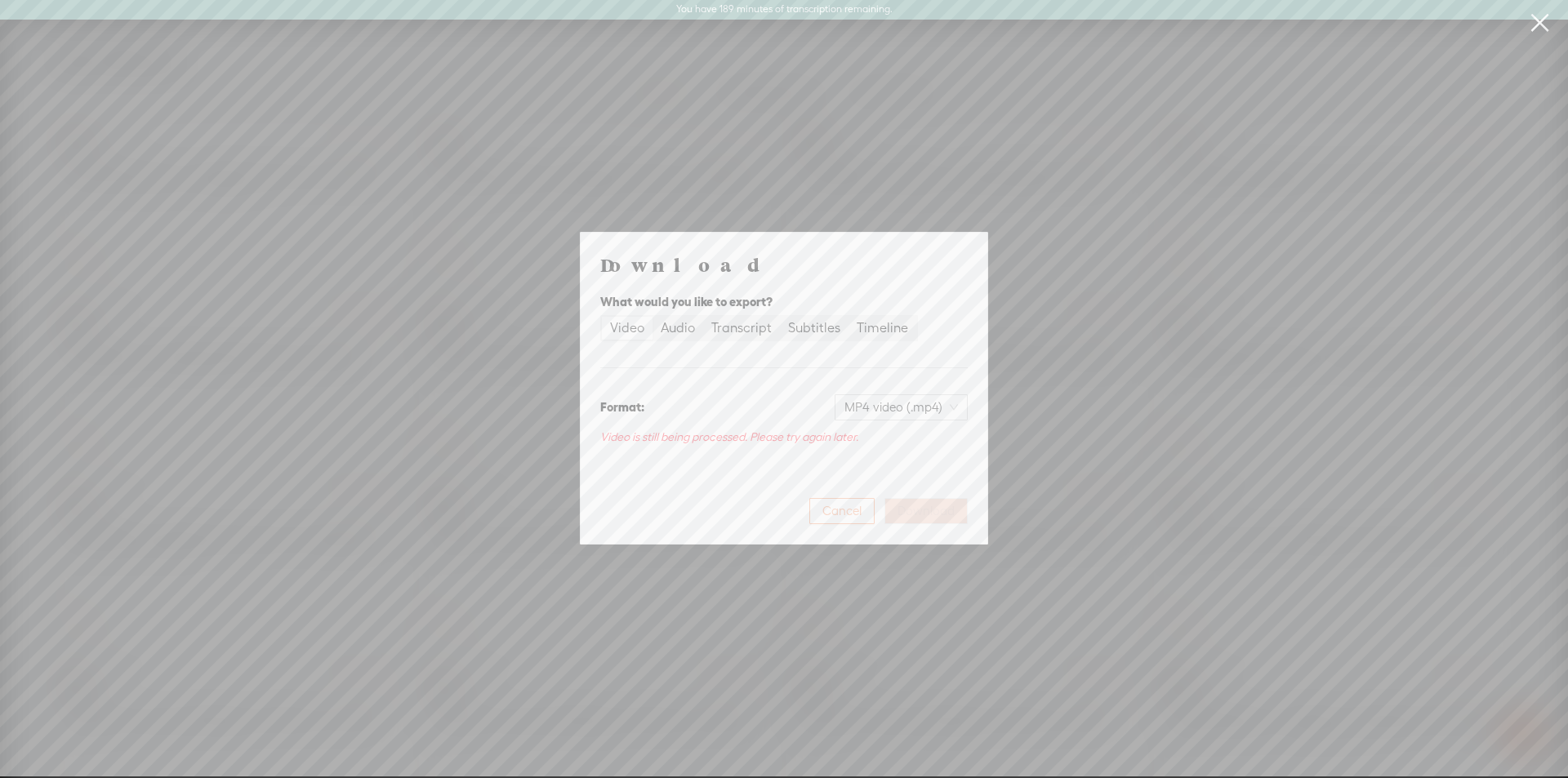
click at [849, 505] on span "Cancel" at bounding box center [842, 511] width 39 height 17
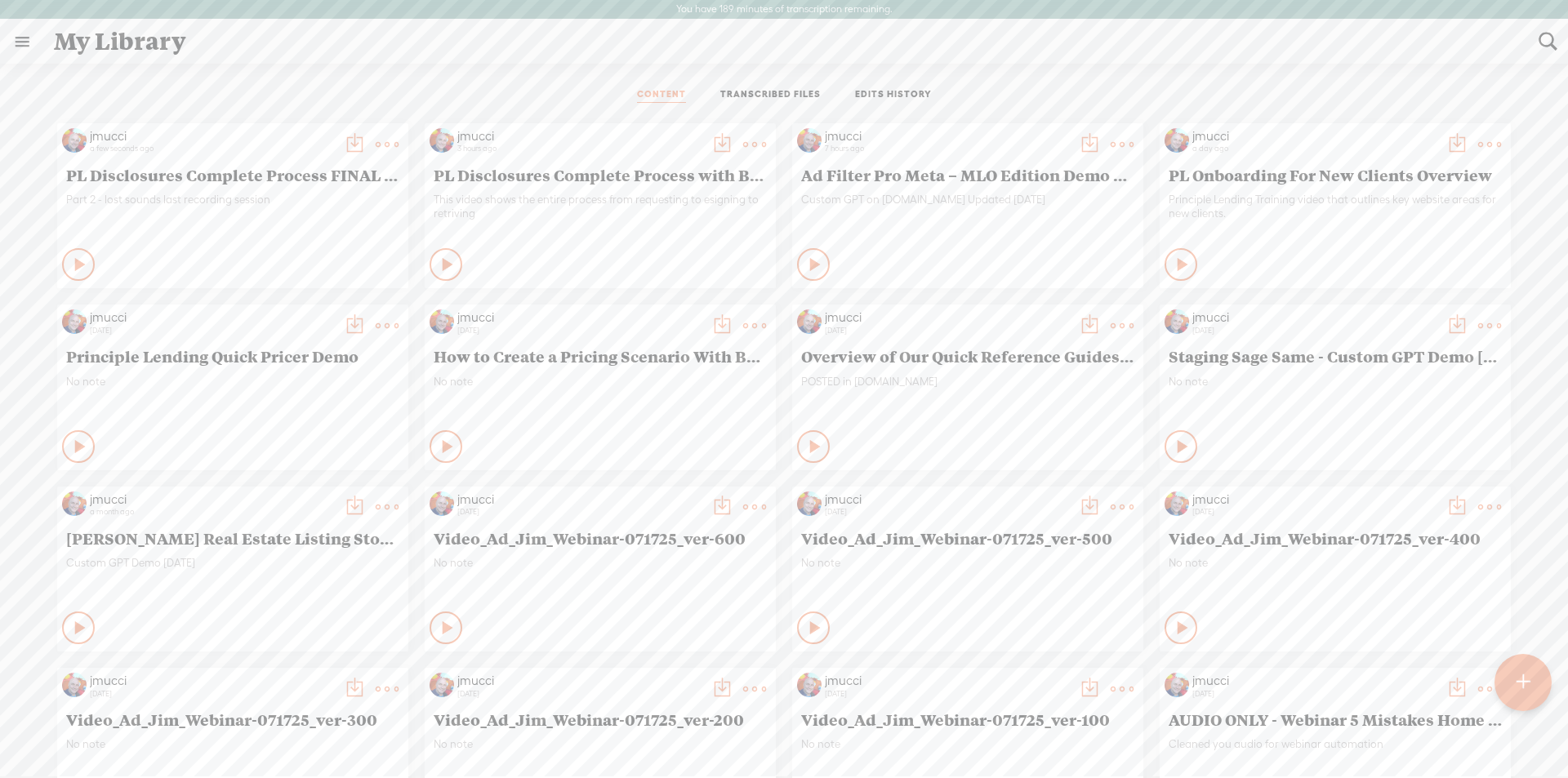
click at [343, 142] on t at bounding box center [354, 144] width 23 height 23
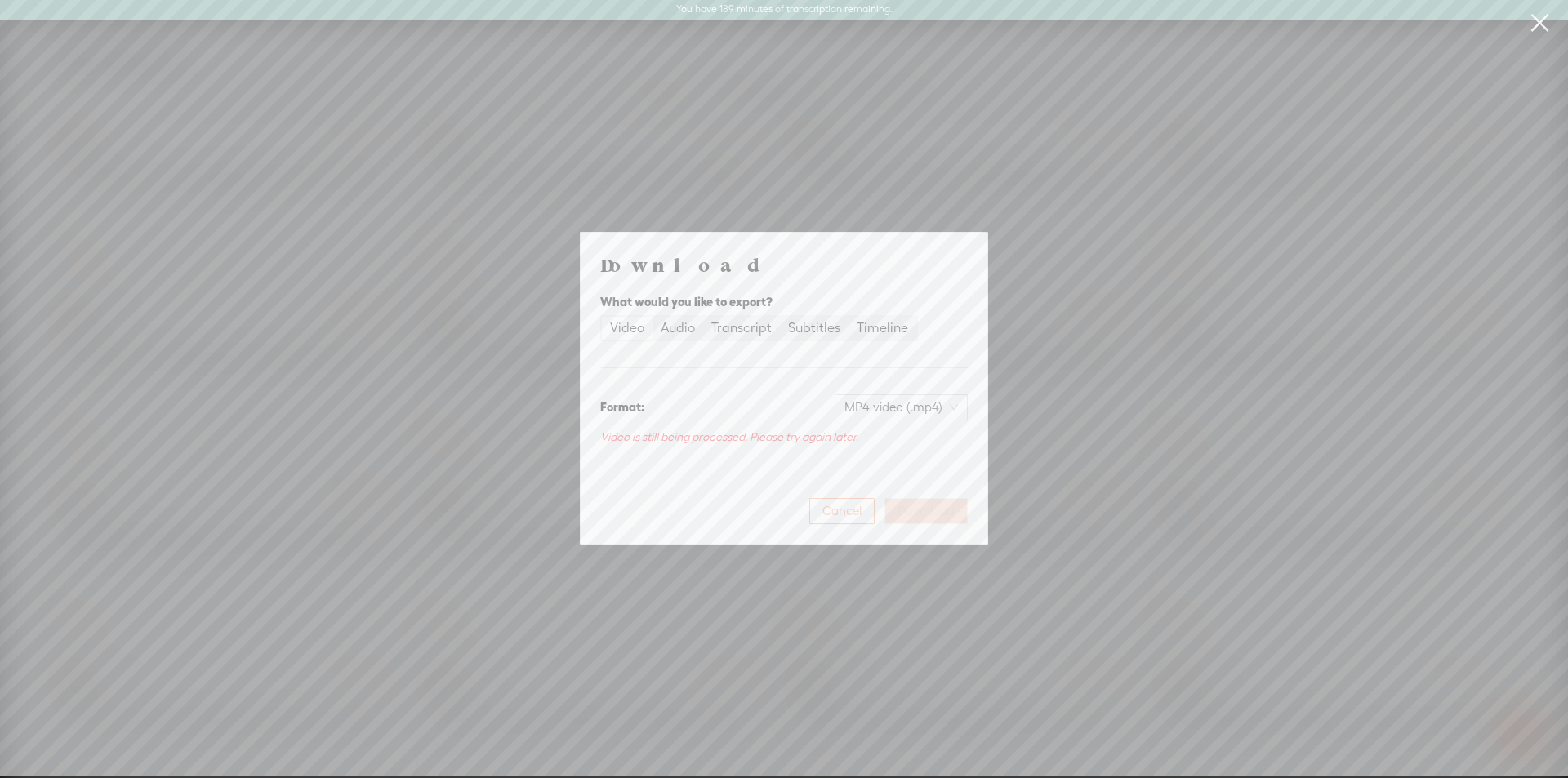
click at [835, 511] on span "Cancel" at bounding box center [842, 511] width 39 height 17
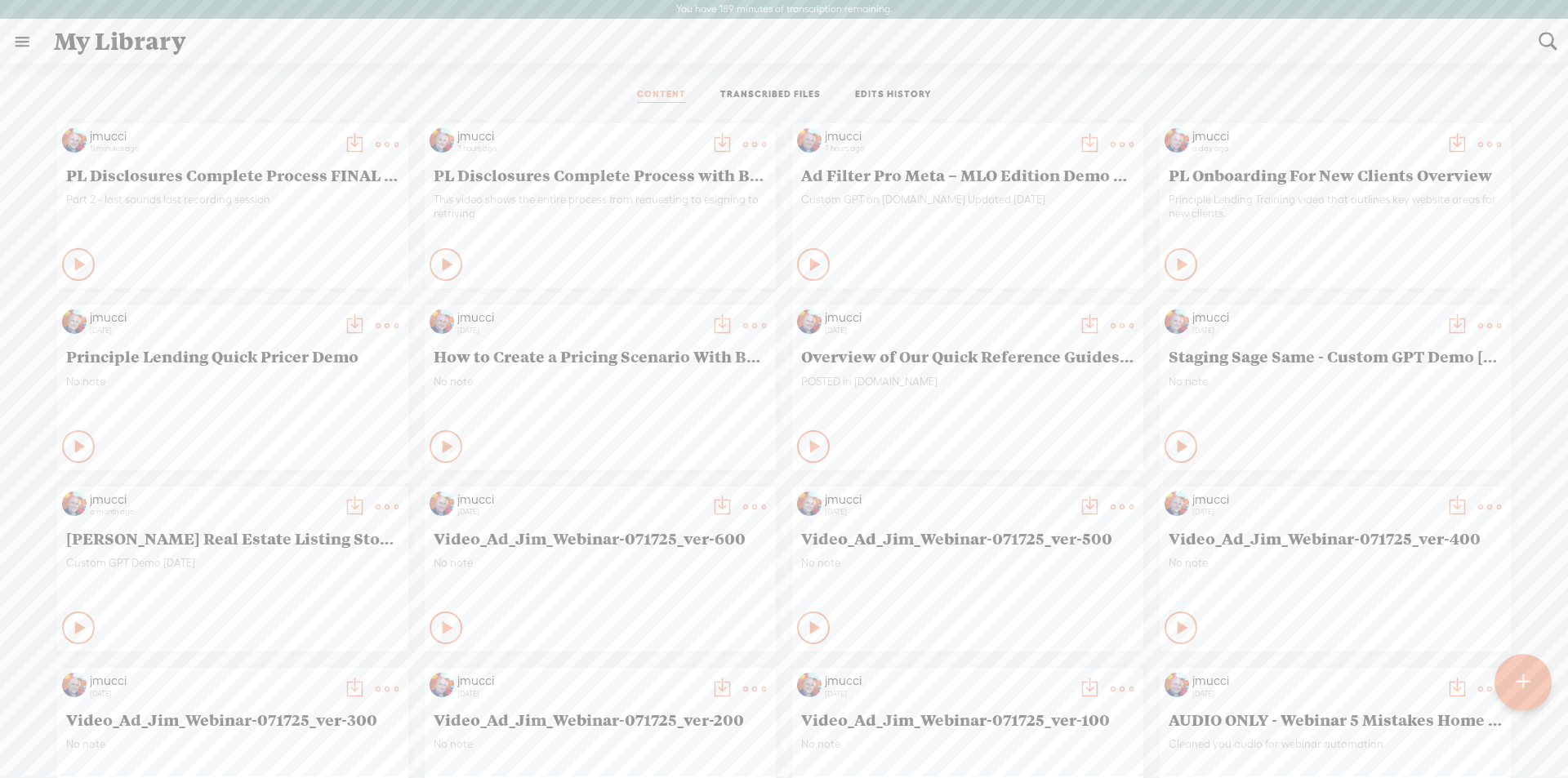
click at [343, 140] on t at bounding box center [354, 144] width 23 height 23
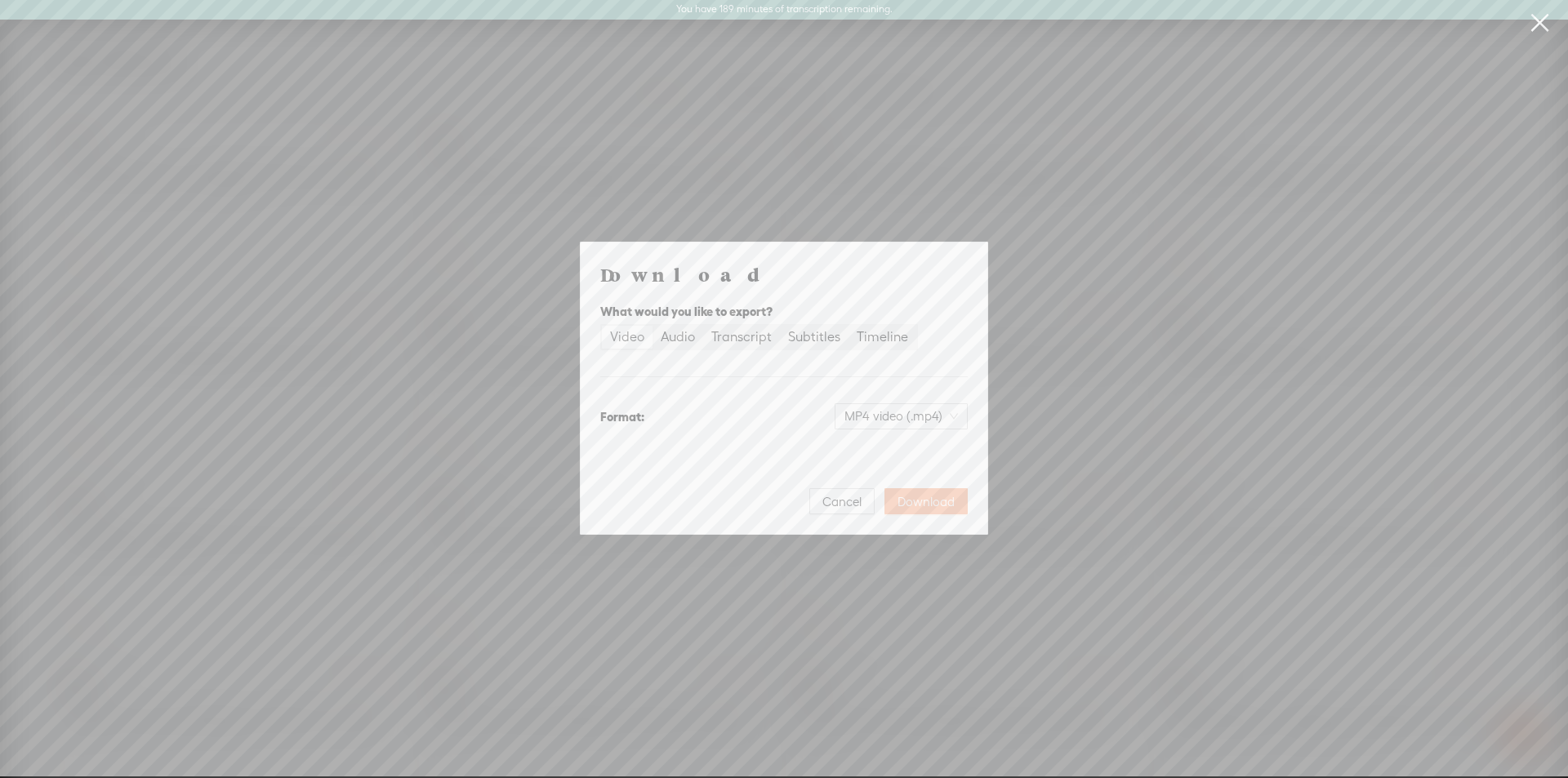
click at [920, 497] on span "Download" at bounding box center [926, 502] width 57 height 17
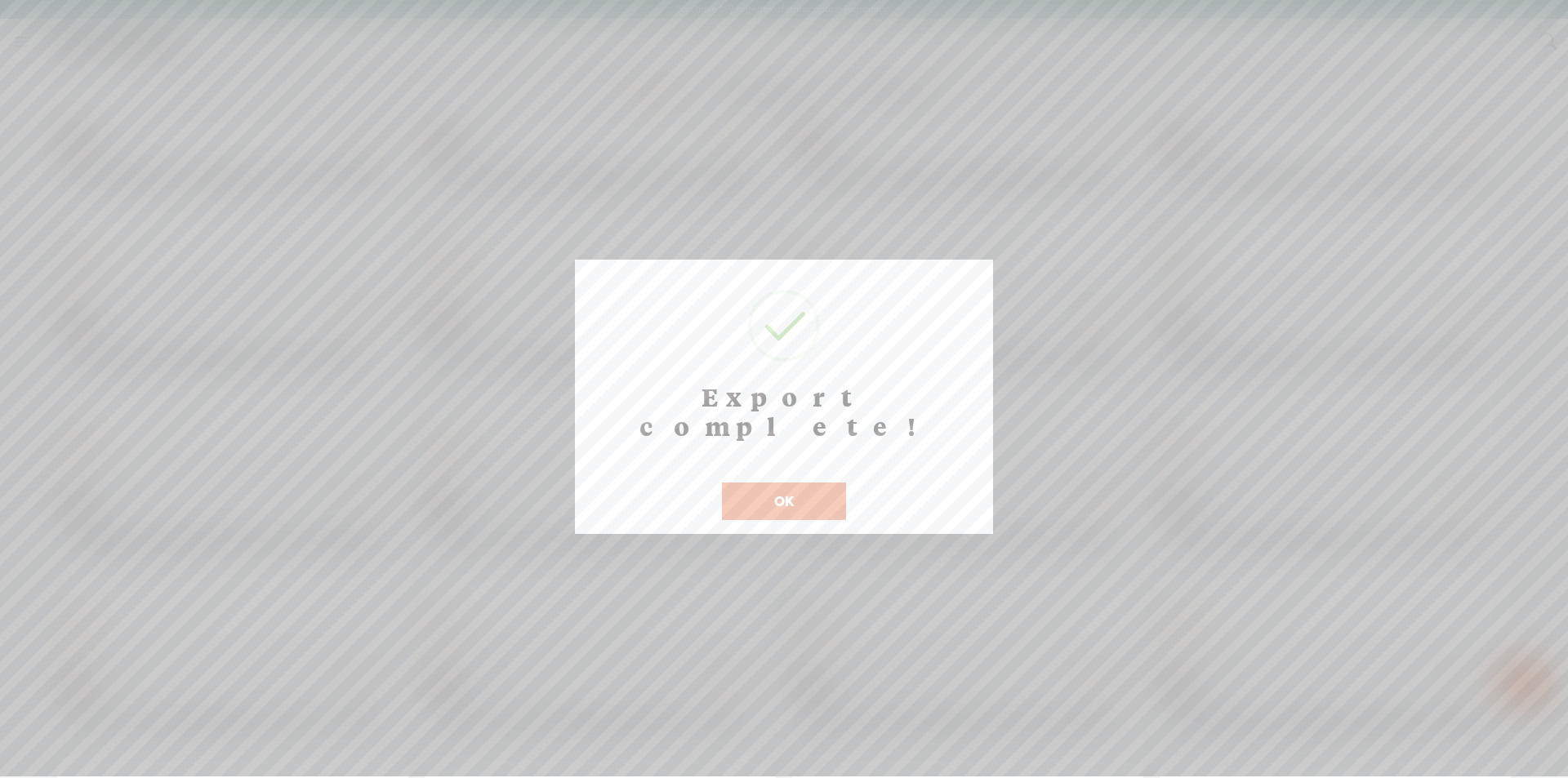
click at [815, 483] on button "OK" at bounding box center [784, 502] width 124 height 37
